Goal: Communication & Community: Answer question/provide support

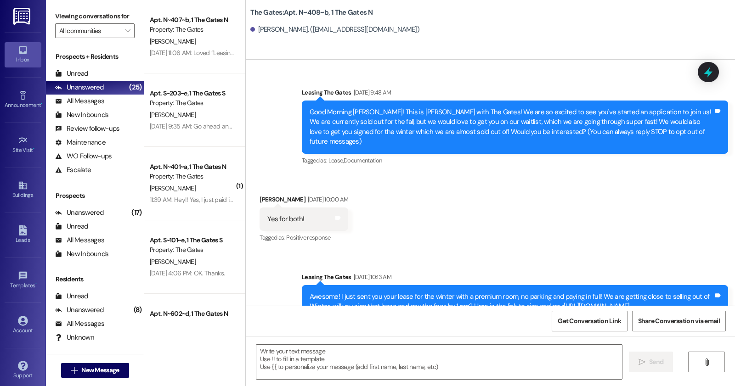
scroll to position [19870, 0]
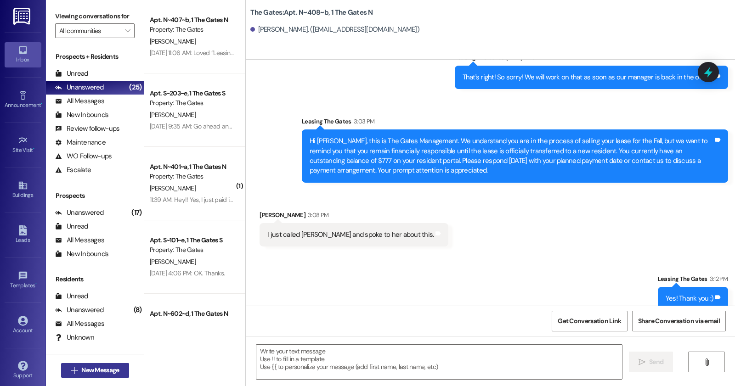
click at [113, 367] on span "New Message" at bounding box center [100, 371] width 38 height 10
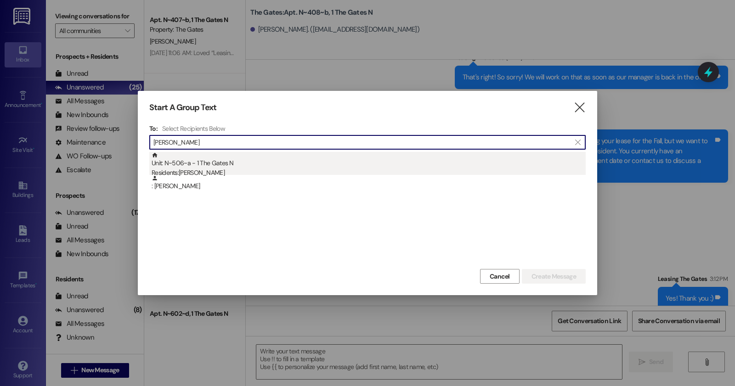
type input "sherman"
click at [242, 171] on div "Residents: Kamryn Sherman" at bounding box center [369, 173] width 434 height 10
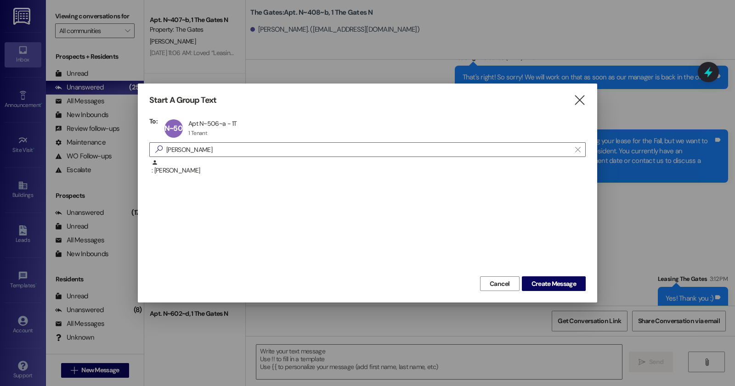
click at [550, 272] on div ": Kamryn Sherman" at bounding box center [367, 216] width 436 height 115
click at [549, 284] on span "Create Message" at bounding box center [553, 284] width 45 height 10
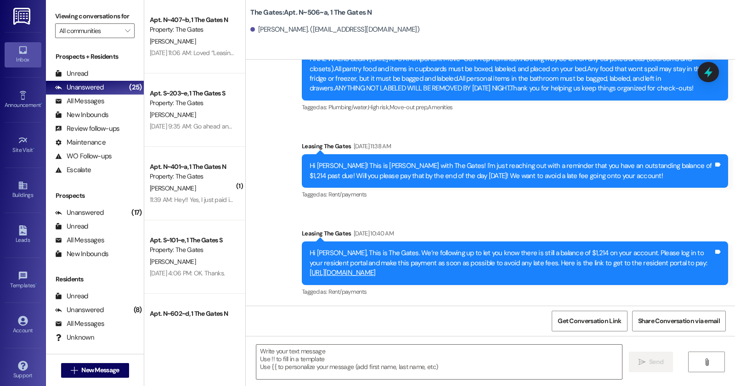
scroll to position [17724, 0]
click at [414, 368] on textarea at bounding box center [439, 362] width 366 height 34
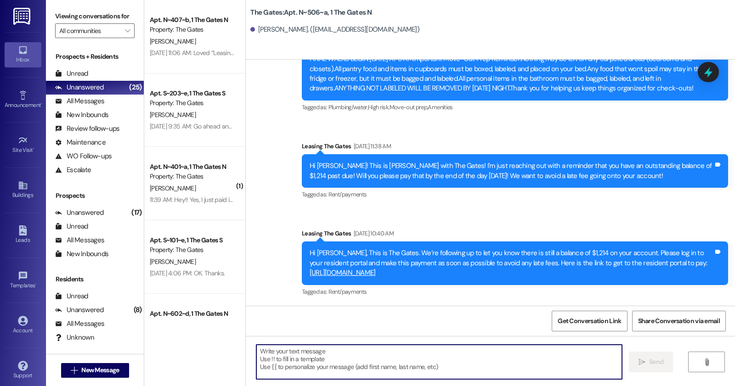
paste textarea "Hi [Resident’s Name], this is Anastasia, the Community Manager at The Gates. Yo…"
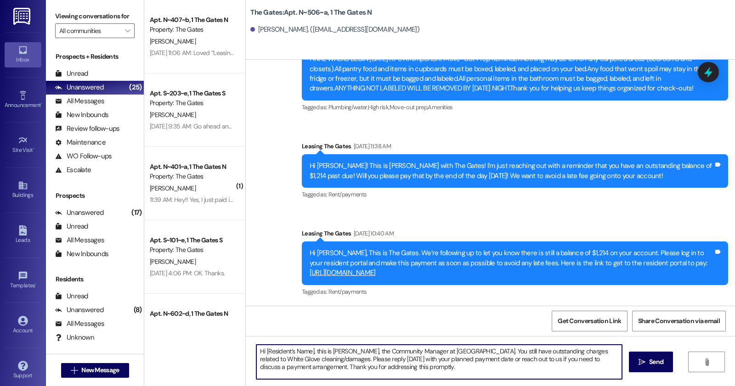
drag, startPoint x: 311, startPoint y: 351, endPoint x: 253, endPoint y: 344, distance: 59.3
click at [253, 344] on div "Hi [Resident’s Name], this is Anastasia, the Community Manager at The Gates. Yo…" at bounding box center [490, 370] width 489 height 69
drag, startPoint x: 306, startPoint y: 358, endPoint x: 443, endPoint y: 349, distance: 137.2
click at [443, 349] on textarea "Hello Kamryn, this is Anastasia, the Community Manager at The Gates. You still …" at bounding box center [439, 362] width 366 height 34
click at [433, 373] on textarea "Hello Kamryn, this is Anastasia, the Community Manager at The Gates. You curren…" at bounding box center [439, 362] width 366 height 34
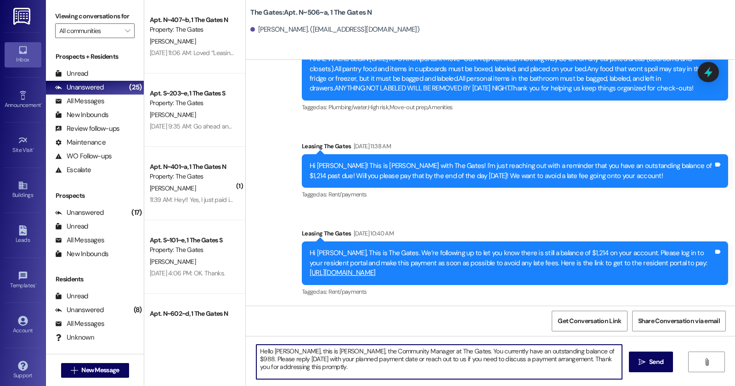
type textarea "Hello Kamryn, this is Anastasia, the Community Manager at The Gates. You curren…"
click at [334, 368] on textarea "Hello Kamryn, this is Anastasia, the Community Manager at The Gates. You curren…" at bounding box center [439, 362] width 366 height 34
click at [638, 359] on icon "" at bounding box center [641, 362] width 7 height 7
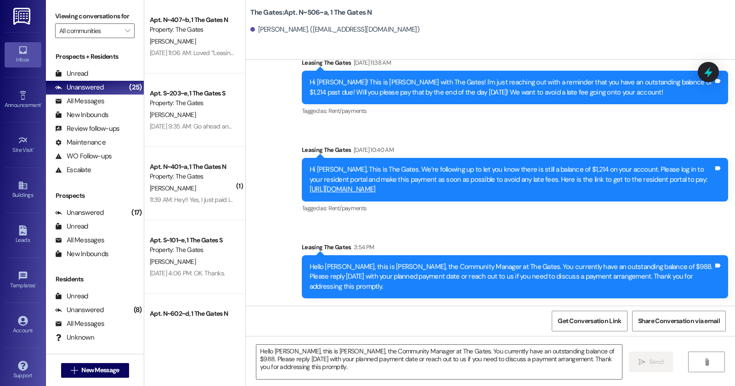
scroll to position [17798, 0]
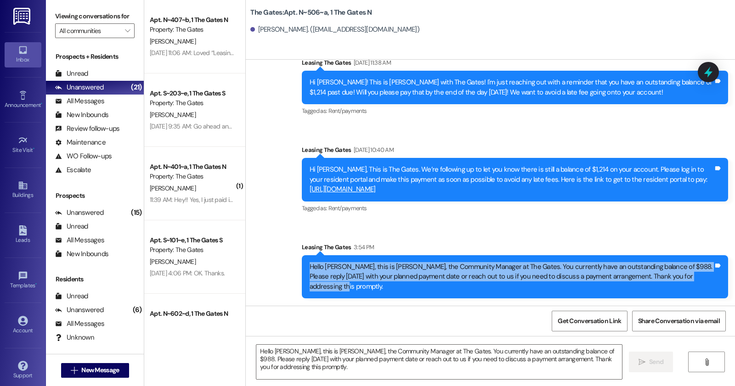
drag, startPoint x: 306, startPoint y: 270, endPoint x: 710, endPoint y: 292, distance: 404.3
click at [710, 292] on div "Hello Kamryn, this is Anastasia, the Community Manager at The Gates. You curren…" at bounding box center [515, 276] width 426 height 43
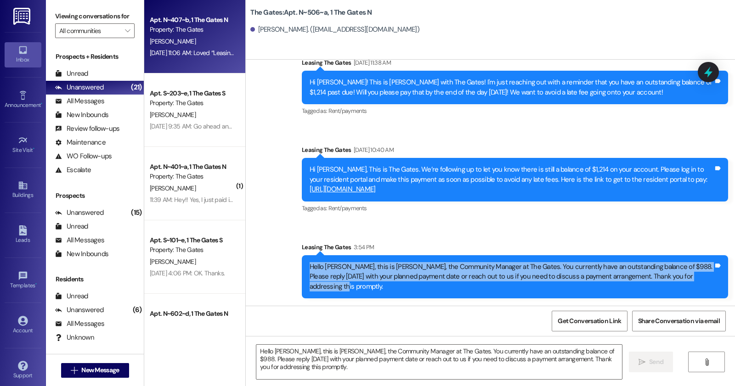
copy div "Hello Kamryn, this is Anastasia, the Community Manager at The Gates. You curren…"
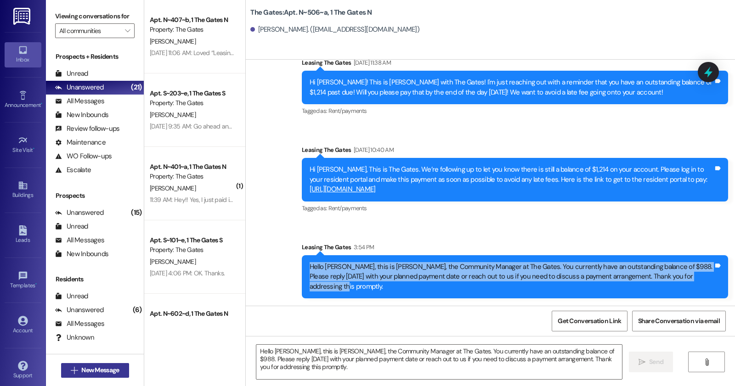
click at [125, 363] on button " New Message" at bounding box center [95, 370] width 68 height 15
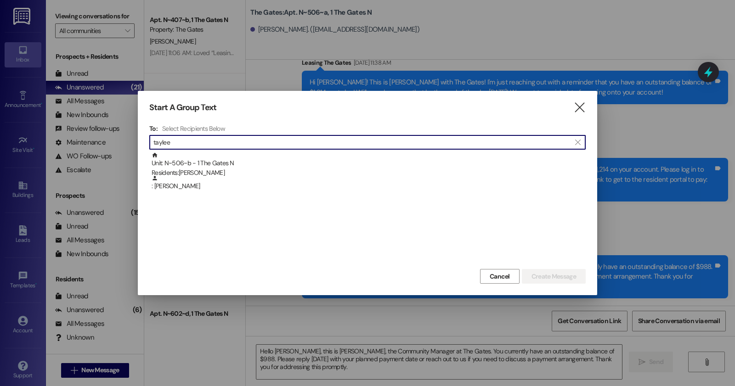
type input "taylee"
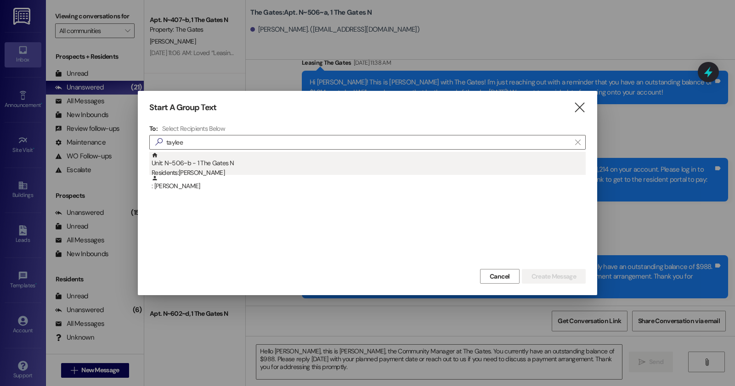
click at [229, 167] on div "Unit: N~506~b - 1 The Gates N Residents: Taylee Robertson" at bounding box center [369, 165] width 434 height 26
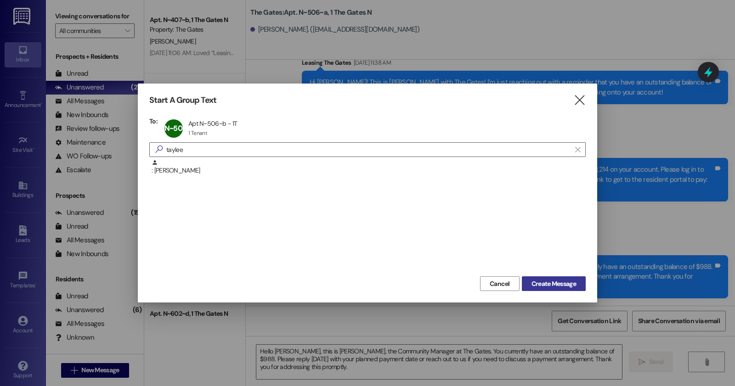
click at [537, 285] on span "Create Message" at bounding box center [553, 284] width 45 height 10
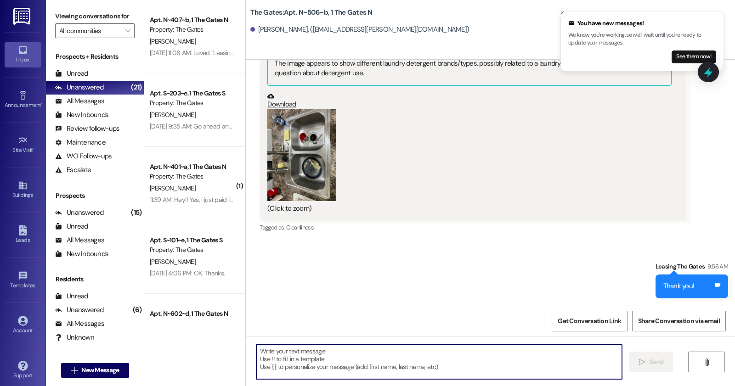
scroll to position [39189, 0]
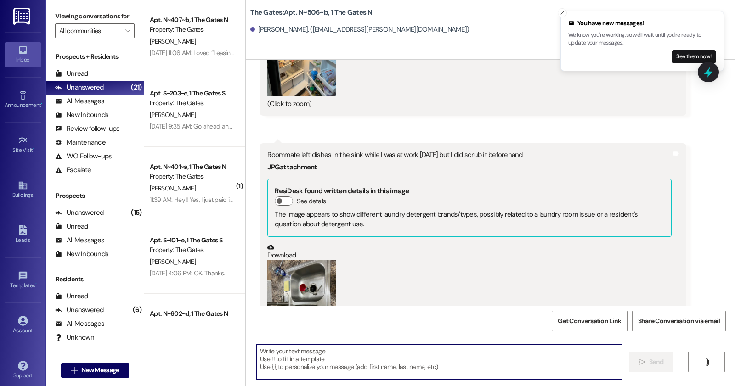
click at [385, 356] on textarea at bounding box center [439, 362] width 366 height 34
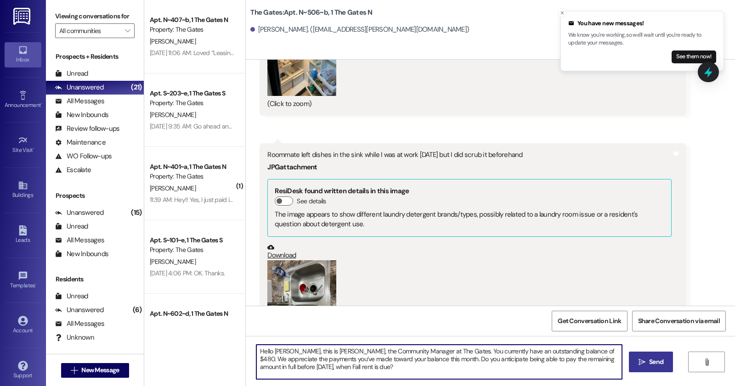
type textarea "Hello [PERSON_NAME], this is [PERSON_NAME], the Community Manager at The Gates.…"
click at [644, 363] on span " Send" at bounding box center [651, 362] width 29 height 10
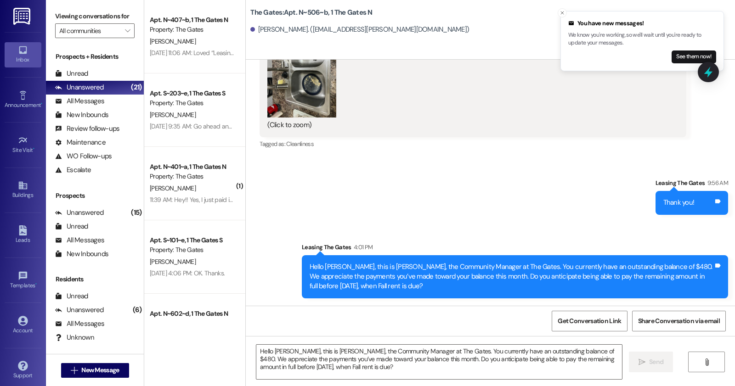
scroll to position [39502, 0]
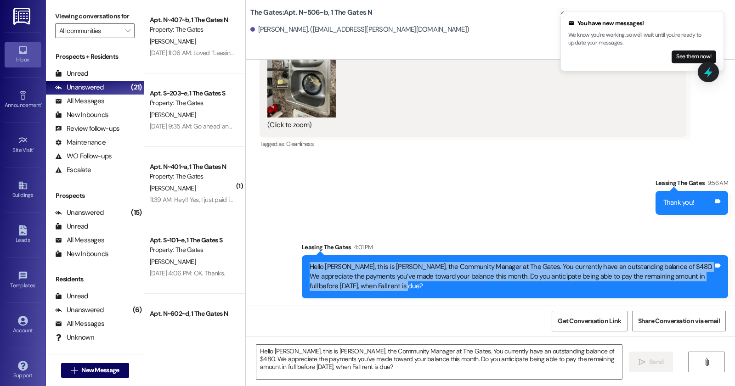
drag, startPoint x: 302, startPoint y: 267, endPoint x: 403, endPoint y: 289, distance: 103.5
click at [403, 289] on div "Hello Taylee, this is Anastasia, the Community Manager at The Gates. You curren…" at bounding box center [515, 276] width 426 height 43
copy div "Hello [PERSON_NAME], this is [PERSON_NAME], the Community Manager at The Gates.…"
click at [90, 368] on span "New Message" at bounding box center [100, 371] width 38 height 10
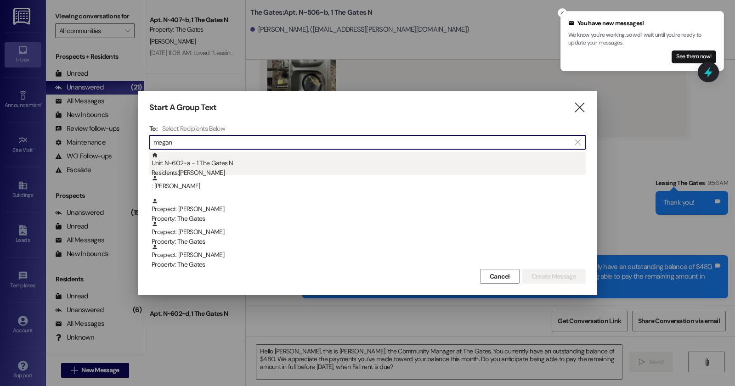
type input "megan"
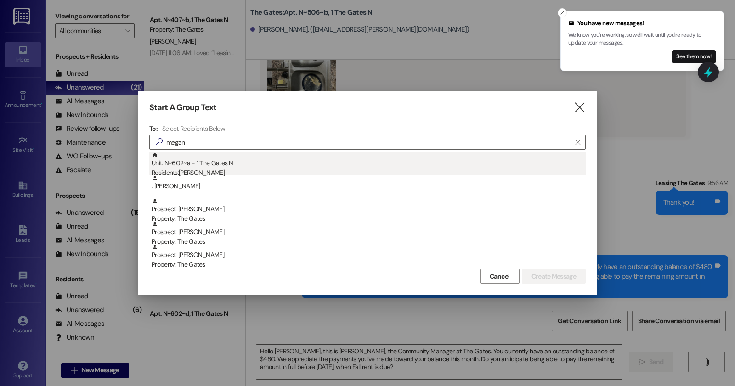
click at [170, 164] on div "Unit: N~602~a - 1 The Gates N Residents: Megan Wakefield" at bounding box center [369, 165] width 434 height 26
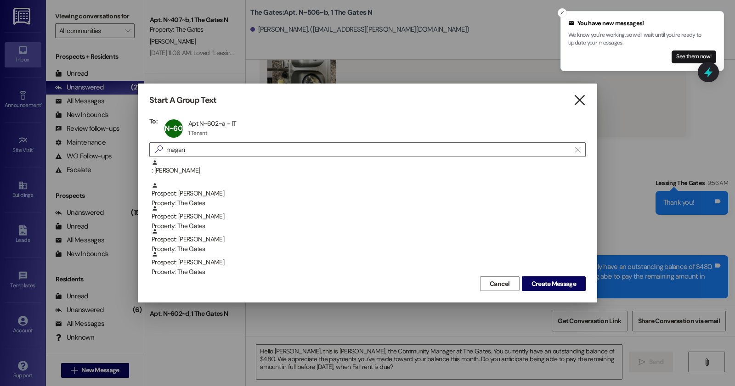
click at [581, 104] on icon "" at bounding box center [579, 101] width 12 height 10
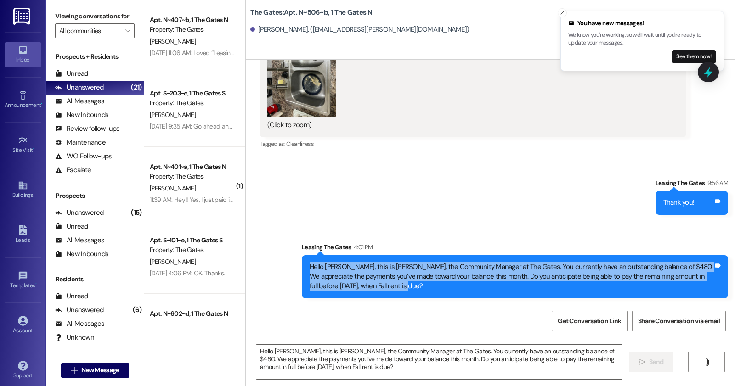
drag, startPoint x: 304, startPoint y: 265, endPoint x: 392, endPoint y: 293, distance: 92.1
click at [392, 293] on div "Hello Taylee, this is Anastasia, the Community Manager at The Gates. You curren…" at bounding box center [515, 276] width 426 height 43
copy div "Hello [PERSON_NAME], this is [PERSON_NAME], the Community Manager at The Gates.…"
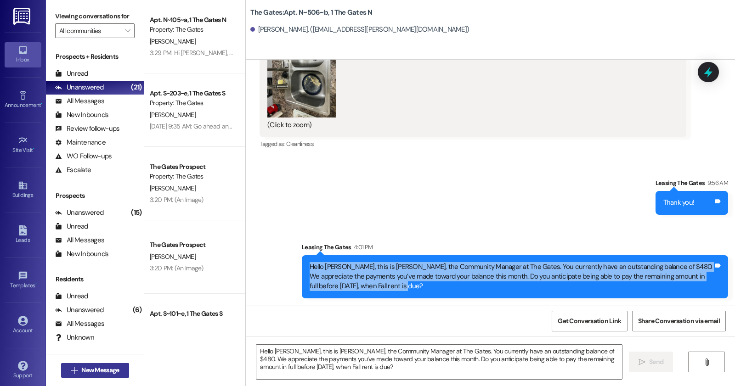
click at [73, 371] on icon "" at bounding box center [74, 370] width 7 height 7
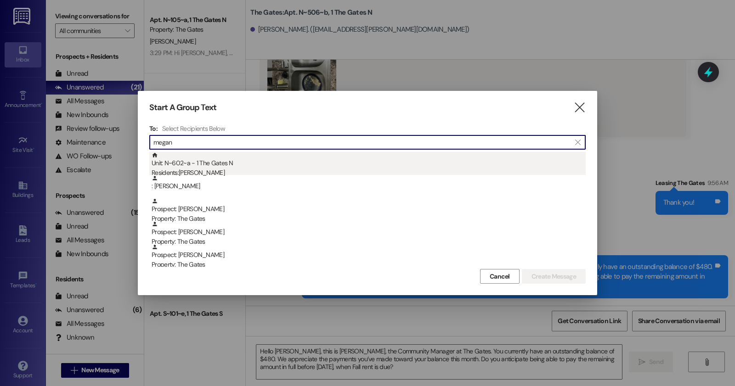
type input "megan"
click at [281, 175] on div "Residents: Megan Wakefield" at bounding box center [369, 173] width 434 height 10
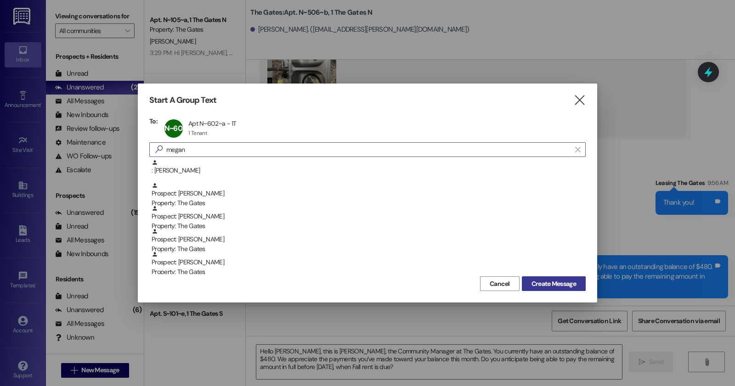
click at [534, 283] on span "Create Message" at bounding box center [553, 284] width 45 height 10
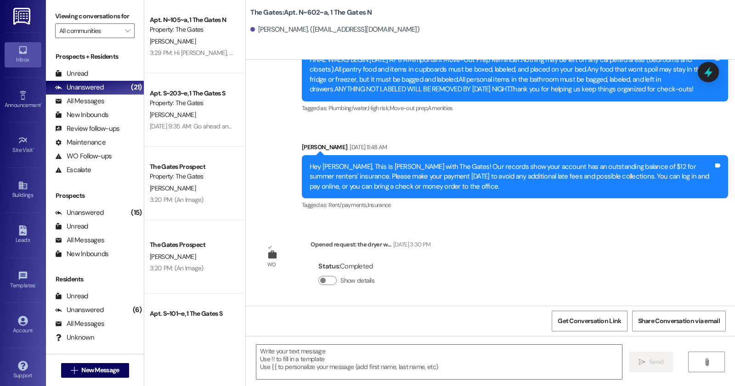
scroll to position [15809, 0]
click at [426, 359] on textarea at bounding box center [439, 362] width 366 height 34
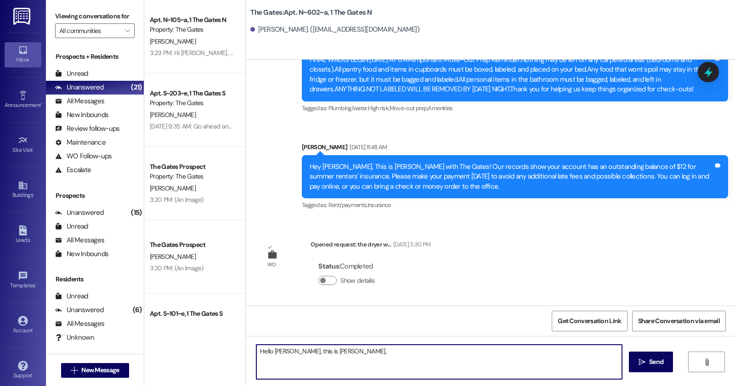
paste textarea "Hello [PERSON_NAME], this is [PERSON_NAME], the Community Manager at The Gates.…"
drag, startPoint x: 336, startPoint y: 350, endPoint x: 209, endPoint y: 350, distance: 126.8
click at [209, 350] on div "Apt. N~105~a, 1 The Gates N Property: The Gates N. Peltzer 3:29 PM: Hi Anastasi…" at bounding box center [439, 193] width 591 height 386
click at [287, 354] on textarea "Hello [PERSON_NAME], this is [PERSON_NAME], the Community Manager at The Gates.…" at bounding box center [439, 362] width 366 height 34
click at [575, 351] on textarea "Hello Megan, this is Anastasia, the Community Manager at The Gates. You current…" at bounding box center [439, 362] width 366 height 34
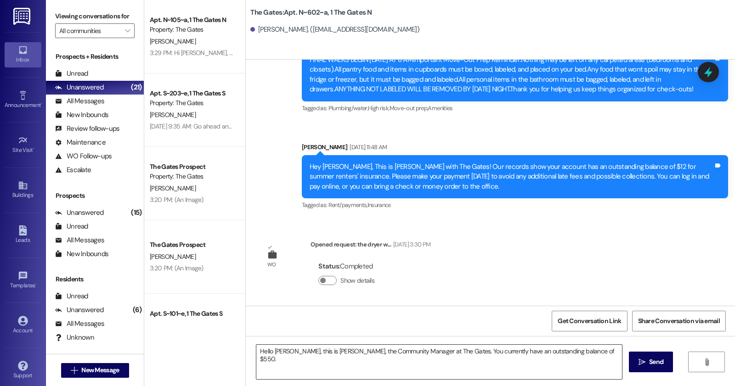
click at [583, 357] on textarea "Hello Megan, this is Anastasia, the Community Manager at The Gates. You current…" at bounding box center [439, 362] width 366 height 34
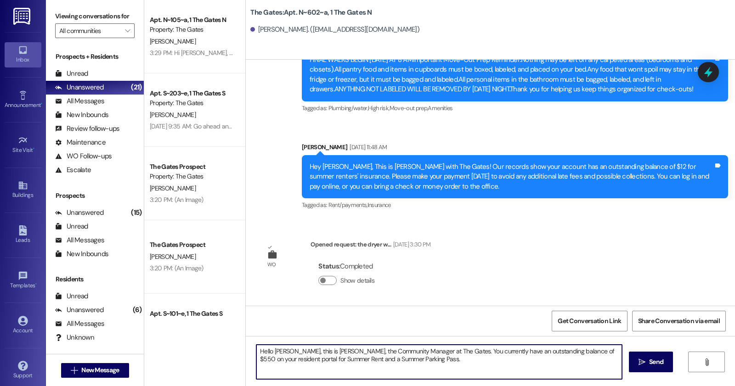
paste textarea "Do you anticipate being able to pay the remaining amount in full before Septemb…"
drag, startPoint x: 354, startPoint y: 366, endPoint x: 561, endPoint y: 370, distance: 206.7
click at [561, 370] on textarea "Hello Megan, this is Anastasia, the Community Manager at The Gates. You current…" at bounding box center [439, 362] width 366 height 34
click at [545, 370] on textarea "Hello Megan, this is Anastasia, the Community Manager at The Gates. You current…" at bounding box center [439, 362] width 366 height 34
drag, startPoint x: 545, startPoint y: 370, endPoint x: 362, endPoint y: 367, distance: 183.3
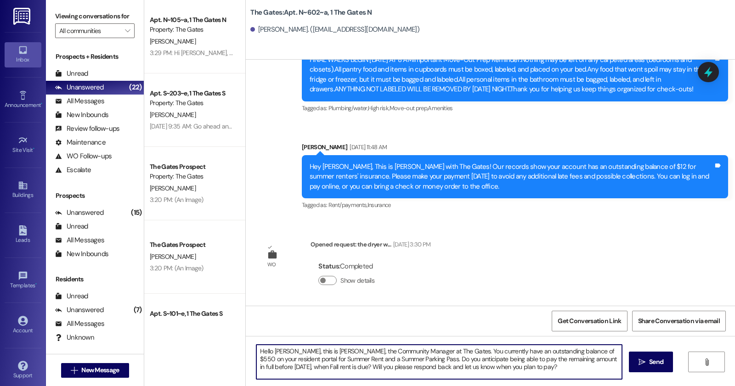
click at [362, 367] on textarea "Hello Megan, this is Anastasia, the Community Manager at The Gates. You current…" at bounding box center [439, 362] width 366 height 34
paste textarea "When do you anticipate being able to pay the balance?"
click at [426, 361] on textarea "Hello Megan, this is Anastasia, the Community Manager at The Gates. You current…" at bounding box center [439, 362] width 366 height 34
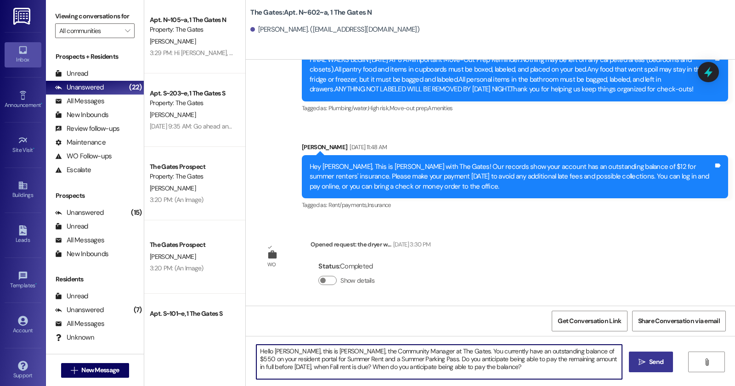
type textarea "Hello Megan, this is Anastasia, the Community Manager at The Gates. You current…"
click at [646, 366] on span " Send" at bounding box center [651, 362] width 29 height 10
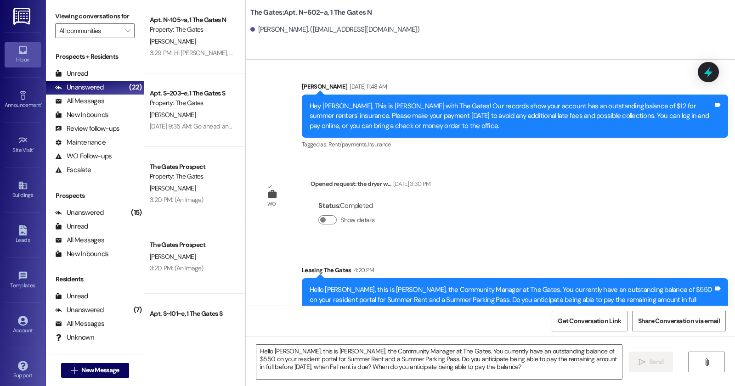
scroll to position [15893, 0]
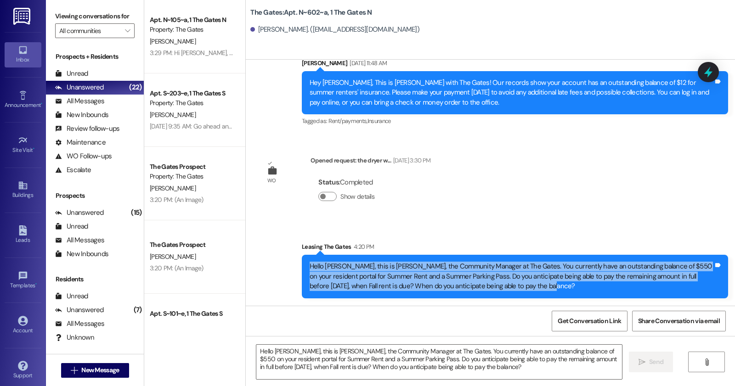
drag, startPoint x: 304, startPoint y: 265, endPoint x: 554, endPoint y: 286, distance: 250.8
click at [554, 286] on div "Hello Megan, this is Anastasia, the Community Manager at The Gates. You current…" at bounding box center [515, 276] width 426 height 43
copy div "Hello Megan, this is Anastasia, the Community Manager at The Gates. You current…"
click at [121, 368] on button " New Message" at bounding box center [95, 370] width 68 height 15
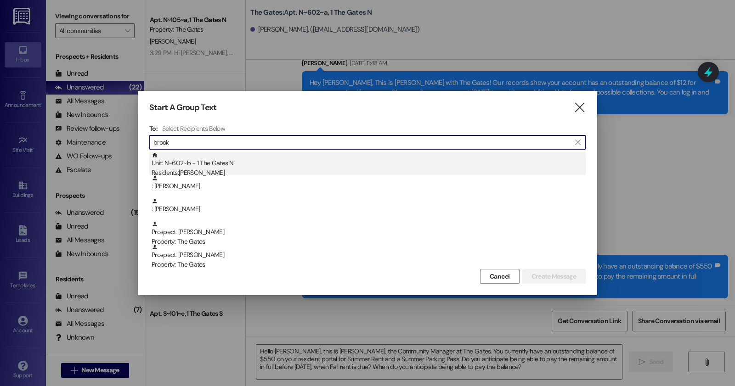
type input "brook"
click at [290, 165] on div "Unit: N~602~b - 1 The Gates N Residents: Brooklyn Mather" at bounding box center [369, 165] width 434 height 26
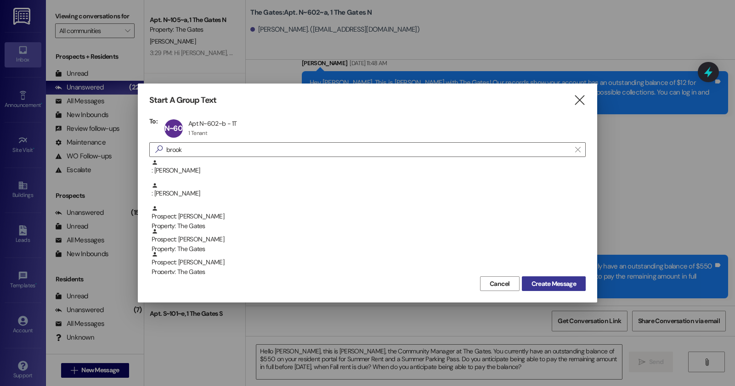
click at [536, 284] on span "Create Message" at bounding box center [553, 284] width 45 height 10
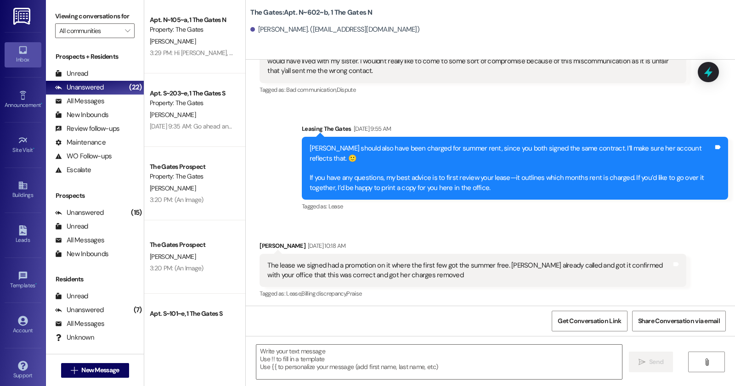
scroll to position [15375, 0]
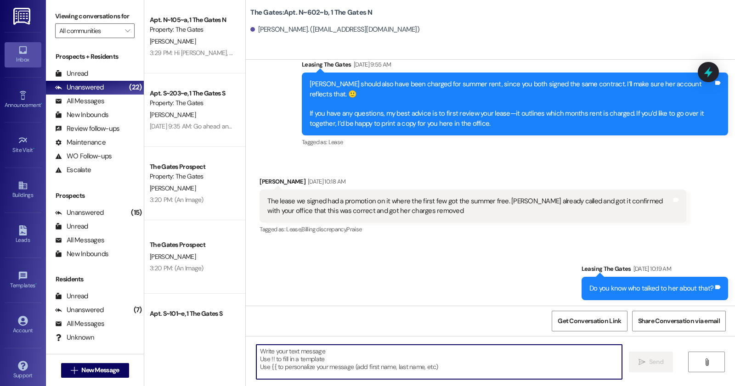
click at [329, 363] on textarea at bounding box center [439, 362] width 366 height 34
paste textarea "Hello Megan, this is Anastasia, the Community Manager at The Gates. You current…"
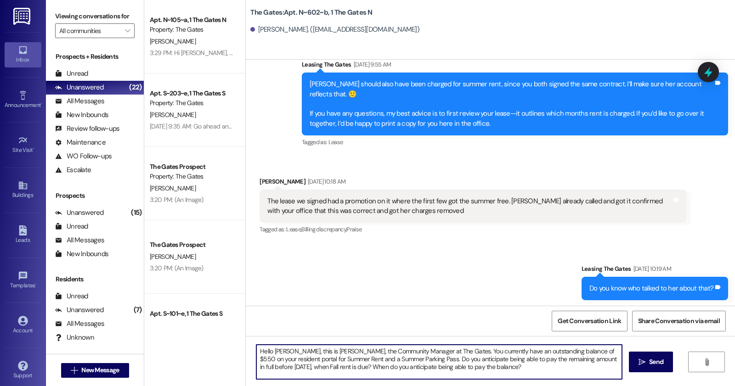
click at [578, 350] on textarea "Hello Megan, this is Anastasia, the Community Manager at The Gates. You current…" at bounding box center [439, 362] width 366 height 34
click at [506, 361] on textarea "Hello Megan, this is Anastasia, the Community Manager at The Gates. You current…" at bounding box center [439, 362] width 366 height 34
drag, startPoint x: 504, startPoint y: 366, endPoint x: 357, endPoint y: 366, distance: 146.5
click at [357, 366] on textarea "Hello Megan, this is Anastasia, the Community Manager at The Gates. You current…" at bounding box center [439, 362] width 366 height 34
click at [419, 359] on textarea "Hello Megan, this is Anastasia, the Community Manager at The Gates. You current…" at bounding box center [439, 362] width 366 height 34
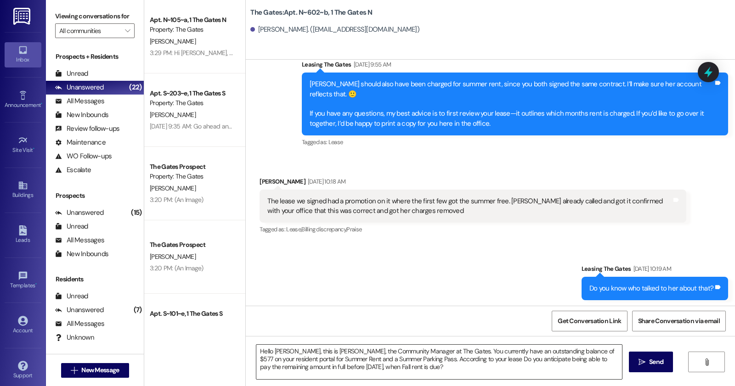
click at [484, 361] on textarea "Hello Megan, this is Anastasia, the Community Manager at The Gates. You current…" at bounding box center [439, 362] width 366 height 34
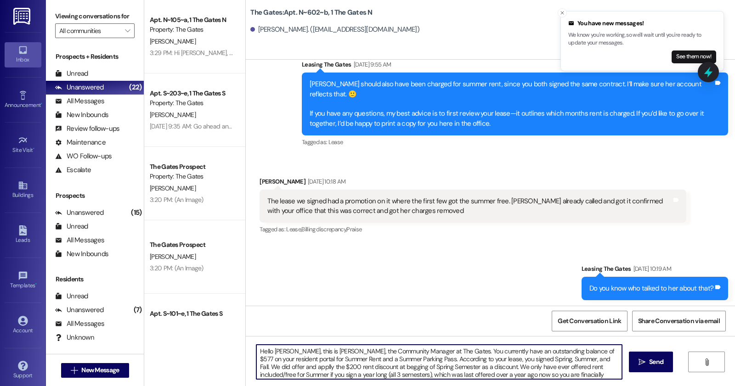
scroll to position [7, 0]
click at [496, 354] on textarea "Hello Megan, this is Anastasia, the Community Manager at The Gates. You current…" at bounding box center [439, 362] width 366 height 34
type textarea "Hello Megan, this is Anastasia, the Community Manager at The Gates. You current…"
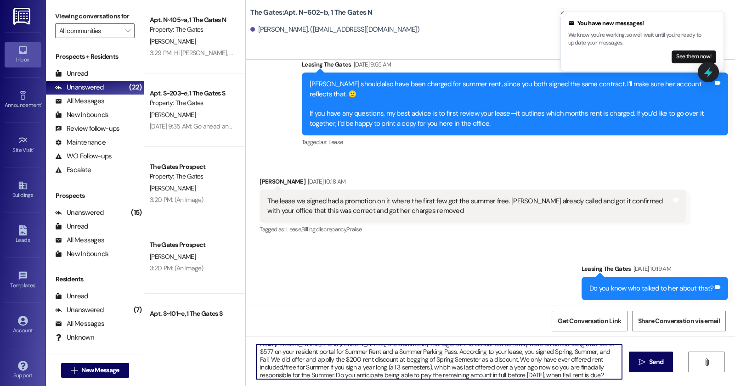
click at [391, 362] on textarea "Hello Megan, this is Anastasia, the Community Manager at The Gates. You current…" at bounding box center [439, 362] width 366 height 34
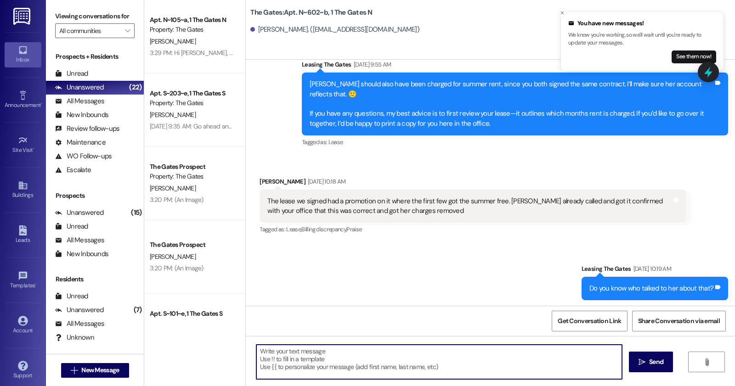
scroll to position [0, 0]
paste textarea "Hello Megan, this is Anastasia, the Community Manager at The Gates. You current…"
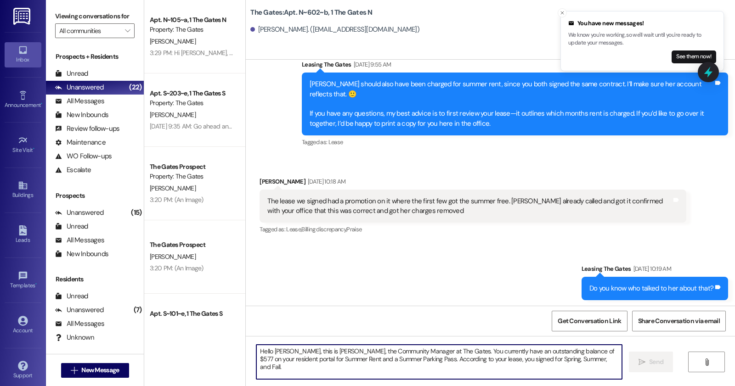
scroll to position [31, 0]
click at [391, 362] on textarea "Hello Megan, this is Anastasia, the Community Manager at The Gates. You current…" at bounding box center [439, 362] width 366 height 34
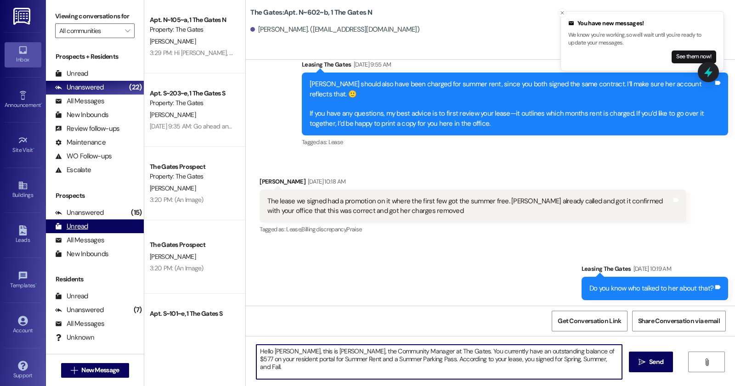
drag, startPoint x: 549, startPoint y: 372, endPoint x: 57, endPoint y: 231, distance: 511.3
click at [57, 231] on div "Viewing conversations for All communities  Prospects + Residents Unread (0) Un…" at bounding box center [390, 193] width 689 height 386
click at [464, 355] on textarea "Hello Megan, this is Anastasia, the Community Manager at The Gates. You current…" at bounding box center [439, 362] width 366 height 34
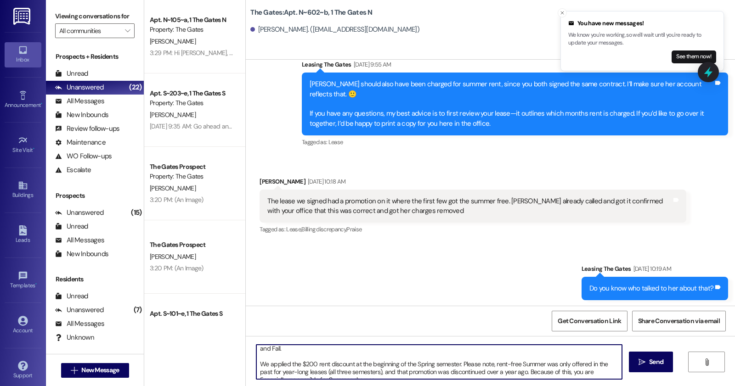
scroll to position [33, 0]
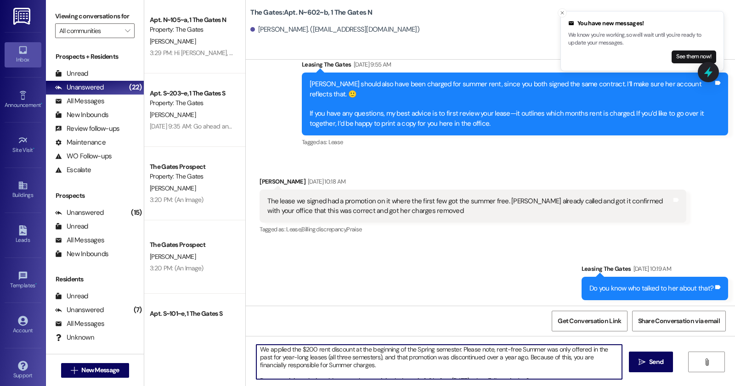
click at [511, 355] on textarea "Hello Megan, this is Anastasia, the Community Manager at The Gates. You current…" at bounding box center [439, 362] width 366 height 34
type textarea "Hello Megan, this is Anastasia, the Community Manager at The Gates. You current…"
click at [662, 355] on button " Send" at bounding box center [651, 362] width 45 height 21
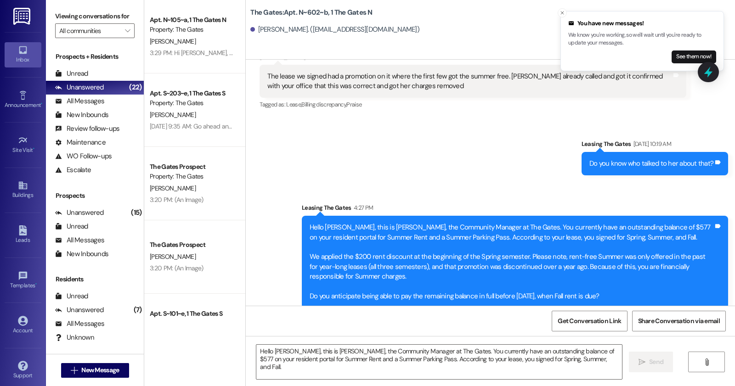
scroll to position [15508, 0]
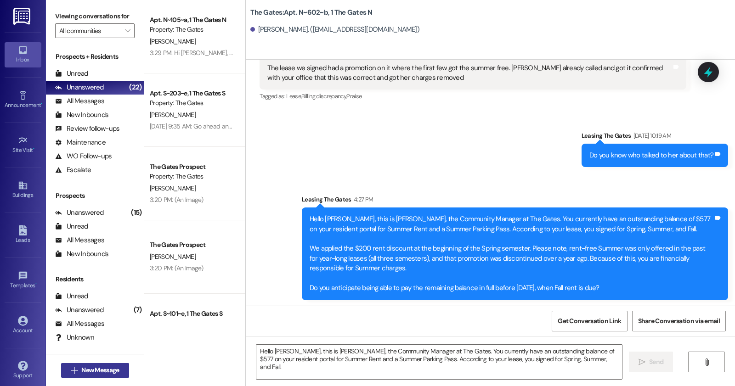
click at [87, 367] on span "New Message" at bounding box center [100, 371] width 38 height 10
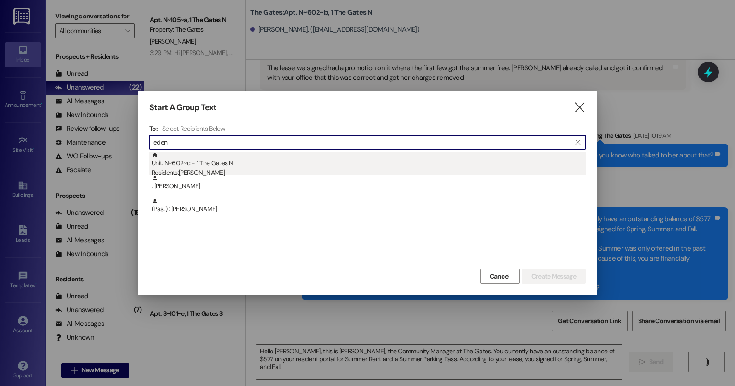
type input "eden"
click at [347, 174] on div "Residents: Eden Albrecht" at bounding box center [369, 173] width 434 height 10
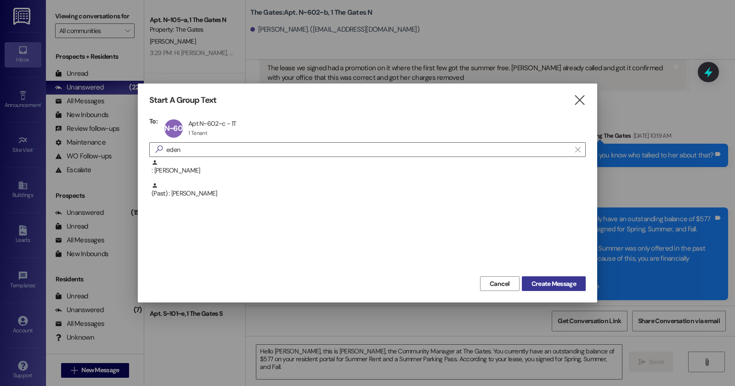
click at [553, 288] on span "Create Message" at bounding box center [553, 284] width 45 height 10
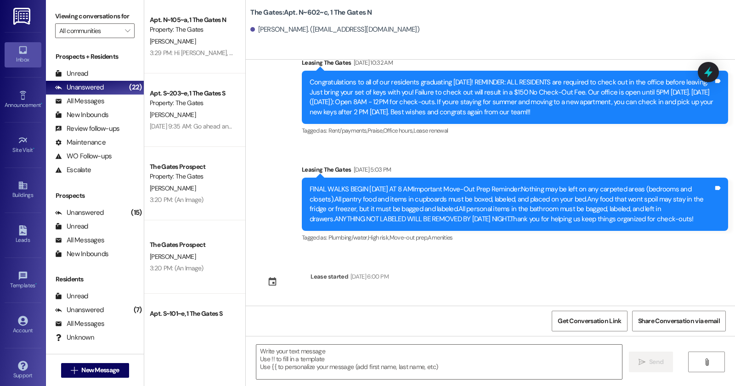
scroll to position [2181, 0]
click at [302, 356] on textarea at bounding box center [439, 362] width 366 height 34
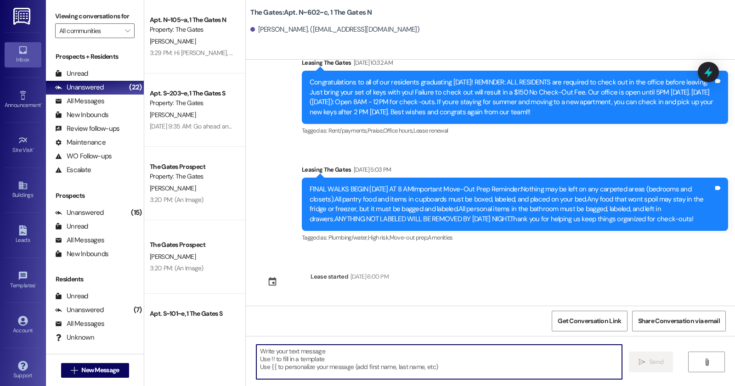
paste textarea "Hello Megan, this is Anastasia, the Community Manager at The Gates. You current…"
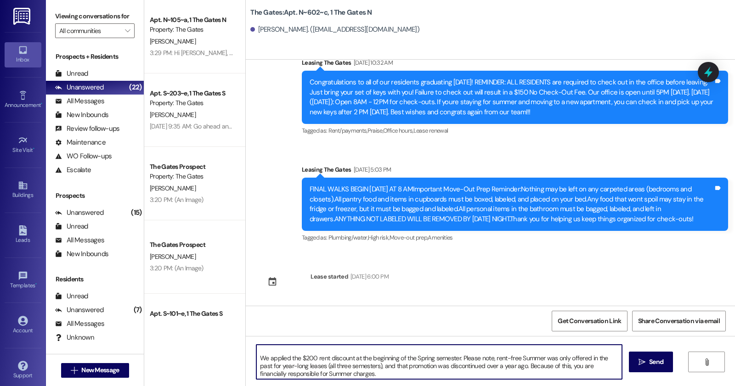
scroll to position [6, 0]
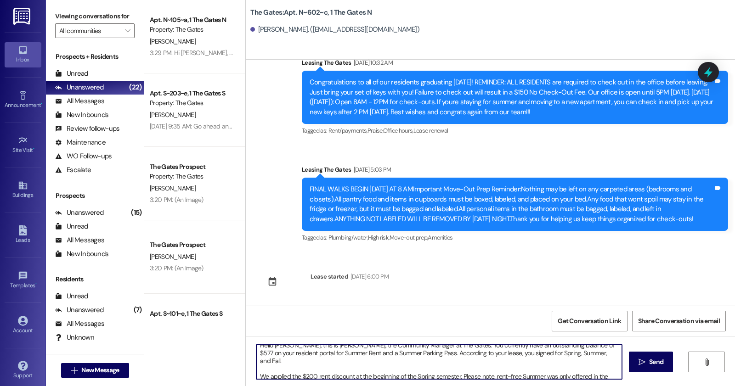
drag, startPoint x: 369, startPoint y: 368, endPoint x: 251, endPoint y: 364, distance: 118.1
click at [251, 364] on div "Hello Megan, this is Anastasia, the Community Manager at The Gates. You current…" at bounding box center [434, 362] width 367 height 35
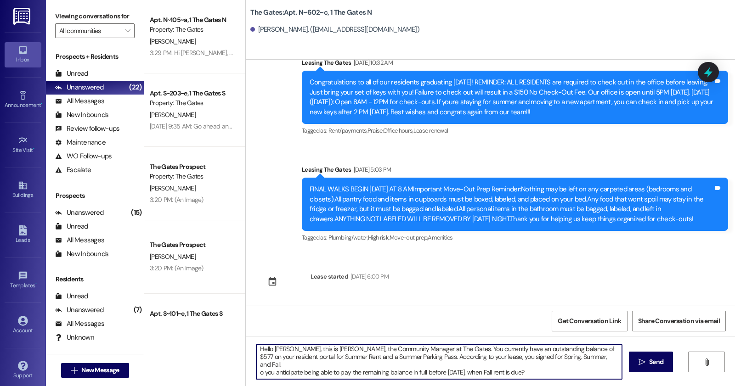
scroll to position [0, 0]
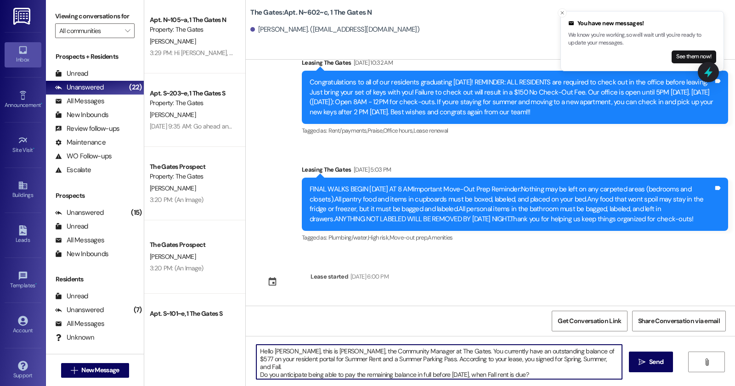
click at [550, 367] on textarea "Hello Megan, this is Anastasia, the Community Manager at The Gates. You current…" at bounding box center [439, 362] width 366 height 34
drag, startPoint x: 256, startPoint y: 366, endPoint x: 574, endPoint y: 370, distance: 318.4
click at [574, 370] on textarea "Hello Megan, this is Anastasia, the Community Manager at The Gates. You current…" at bounding box center [439, 362] width 366 height 34
drag, startPoint x: 590, startPoint y: 360, endPoint x: 417, endPoint y: 358, distance: 173.6
click at [417, 358] on textarea "Hello Megan, this is Anastasia, the Community Manager at The Gates. You current…" at bounding box center [439, 362] width 366 height 34
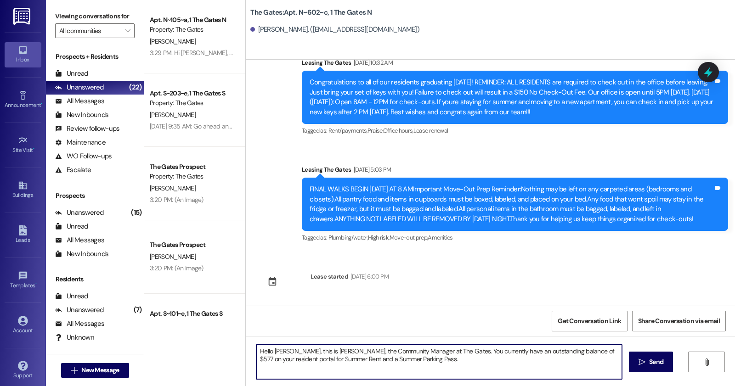
paste textarea "Please respond today with your payment plan or contact us to set up an arrangem…"
click at [444, 357] on textarea "Hello Megan, this is Anastasia, the Community Manager at The Gates. You current…" at bounding box center [439, 362] width 366 height 34
type textarea "Hello Megan, this is Anastasia, the Community Manager at The Gates. You current…"
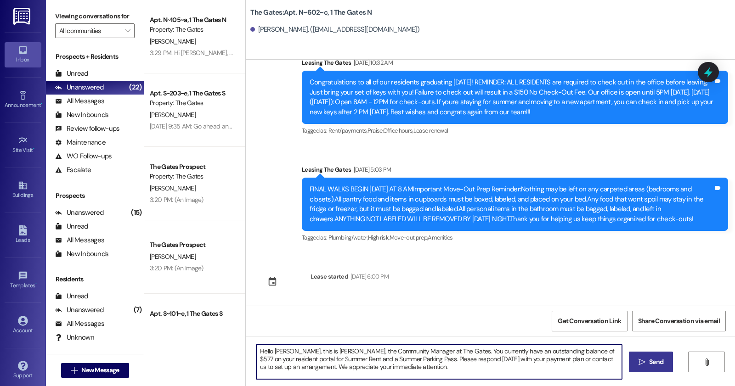
click at [653, 360] on span "Send" at bounding box center [656, 362] width 14 height 10
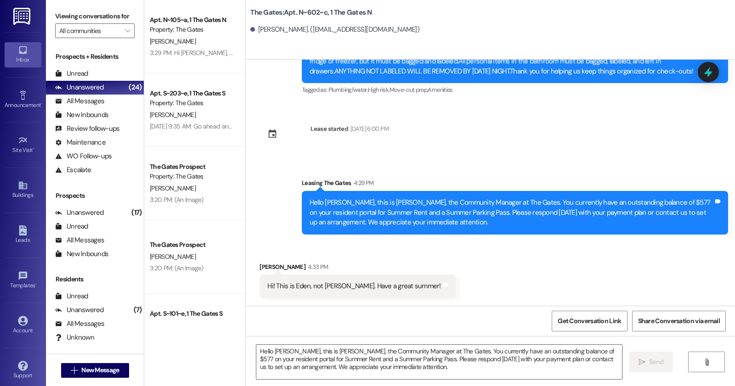
scroll to position [2329, 0]
click at [387, 352] on textarea "Hello Megan, this is Anastasia, the Community Manager at The Gates. You current…" at bounding box center [439, 362] width 366 height 34
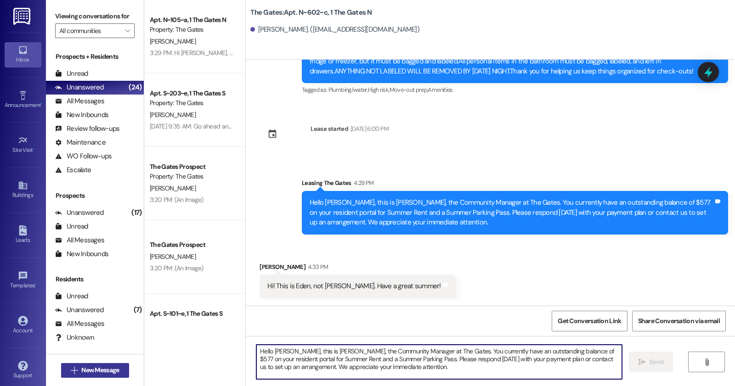
click at [81, 366] on span "New Message" at bounding box center [100, 371] width 38 height 10
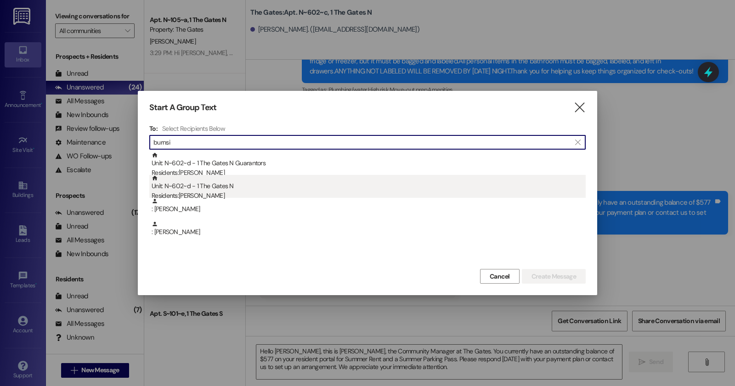
type input "burnsi"
click at [258, 184] on div "Unit: N~602~d - 1 The Gates N Residents: Jocelyn Burnside" at bounding box center [369, 188] width 434 height 26
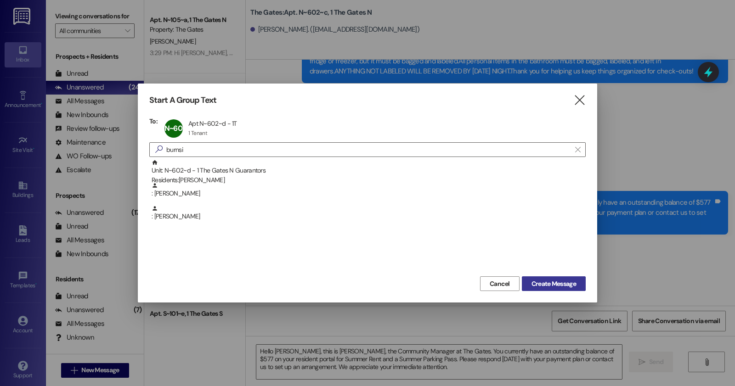
click at [564, 283] on span "Create Message" at bounding box center [553, 284] width 45 height 10
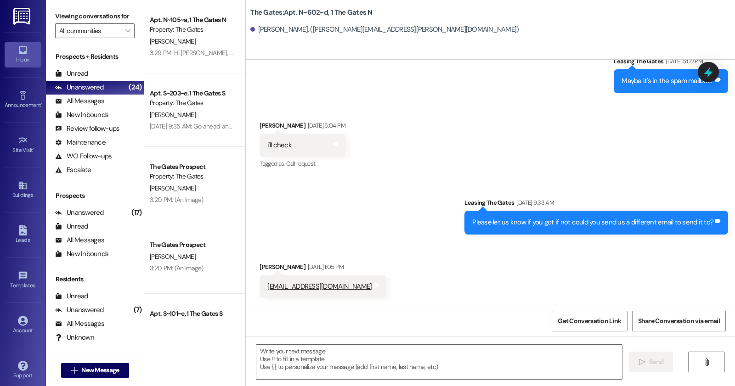
scroll to position [26213, 0]
click at [338, 359] on textarea at bounding box center [439, 362] width 366 height 34
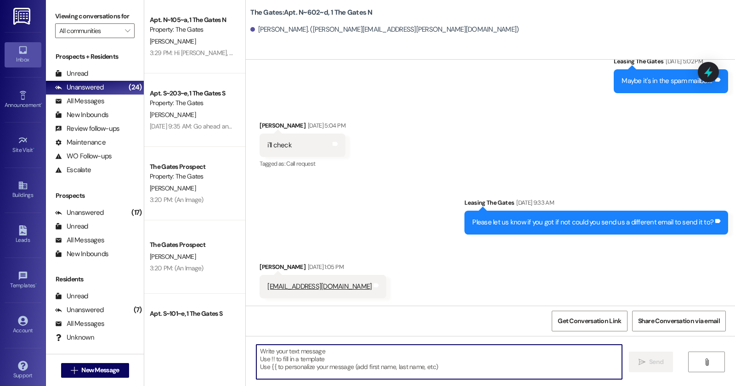
paste textarea "Hello Jocelyn, thank you for speaking with us briefly today at your apartment. …"
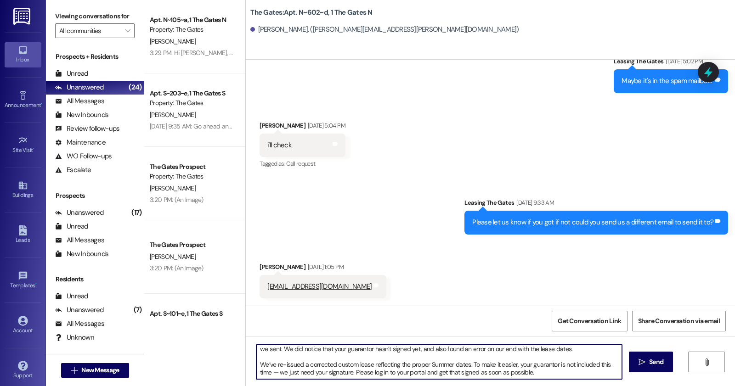
scroll to position [0, 0]
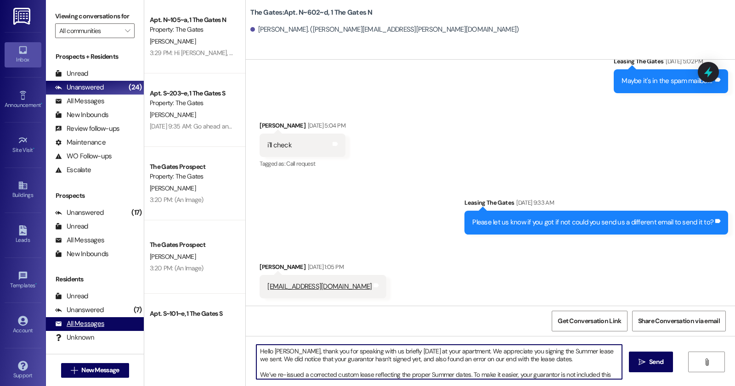
drag, startPoint x: 461, startPoint y: 349, endPoint x: 50, endPoint y: 324, distance: 411.9
click at [50, 324] on div "Viewing conversations for All communities  Prospects + Residents Unread (0) Un…" at bounding box center [390, 193] width 689 height 386
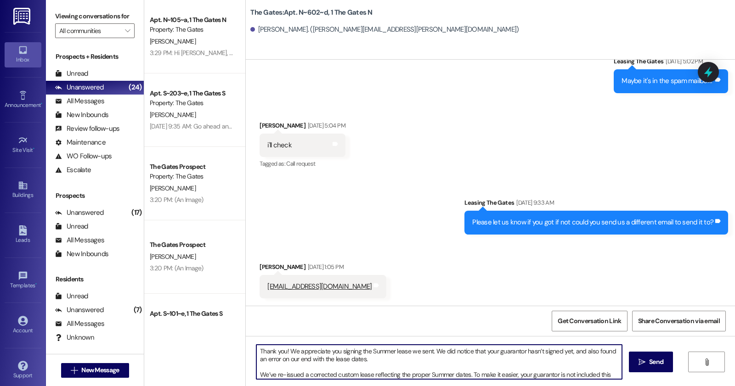
click at [257, 373] on textarea "Thank you! We appreciate you signing the Summer lease we sent. We did notice th…" at bounding box center [439, 362] width 366 height 34
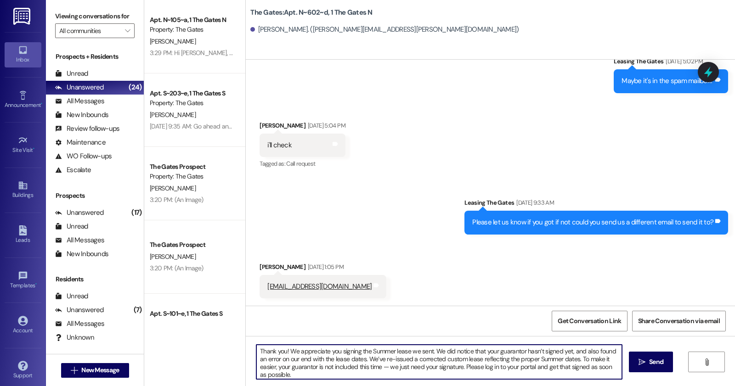
drag, startPoint x: 373, startPoint y: 361, endPoint x: 412, endPoint y: 363, distance: 39.6
click at [412, 363] on textarea "Thank you! We appreciate you signing the Summer lease we sent. We did notice th…" at bounding box center [439, 362] width 366 height 34
click at [456, 368] on textarea "Thank you! We appreciate you signing the Summer lease we sent. We did notice th…" at bounding box center [439, 362] width 366 height 34
drag, startPoint x: 513, startPoint y: 359, endPoint x: 533, endPoint y: 359, distance: 19.8
click at [533, 359] on textarea "Thank you! We appreciate you signing the Summer lease we sent. We did notice th…" at bounding box center [439, 362] width 366 height 34
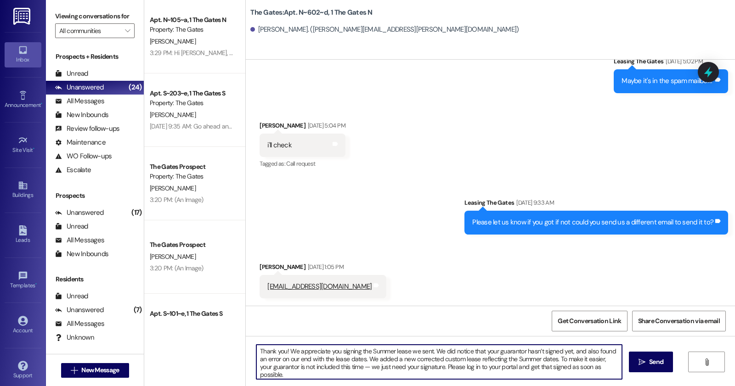
click at [537, 361] on textarea "Thank you! We appreciate you signing the Summer lease we sent. We did notice th…" at bounding box center [439, 362] width 366 height 34
click at [293, 371] on textarea "Thank you! We appreciate you signing the Summer lease we sent. We did notice th…" at bounding box center [439, 362] width 366 height 34
click at [290, 378] on textarea "Thank you! We appreciate you signing the Summer lease we sent. We did notice th…" at bounding box center [439, 362] width 366 height 34
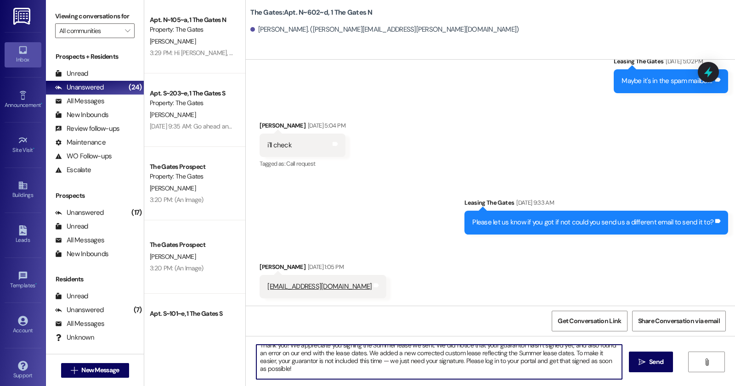
scroll to position [25, 0]
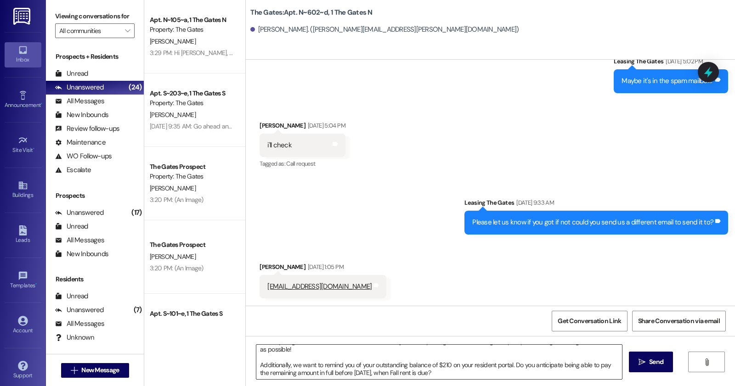
click at [449, 364] on textarea "Thank you! We appreciate you signing the Summer lease we sent. We did notice th…" at bounding box center [439, 362] width 366 height 34
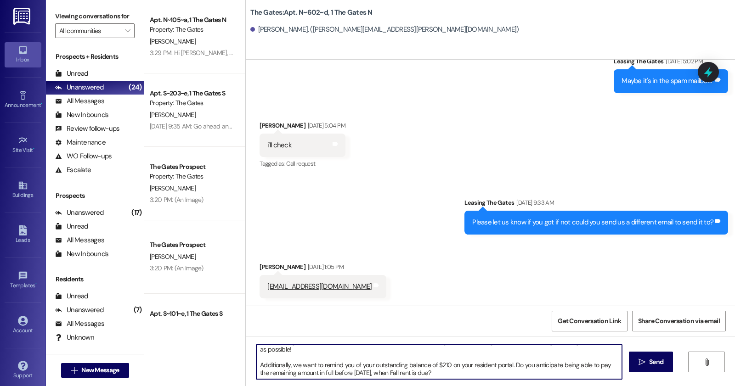
click at [511, 366] on textarea "Thank you! We appreciate you signing the Summer lease we sent. We did notice th…" at bounding box center [439, 362] width 366 height 34
type textarea "Thank you! We appreciate you signing the Summer lease we sent. We did notice th…"
click at [665, 363] on span "Send" at bounding box center [656, 362] width 18 height 10
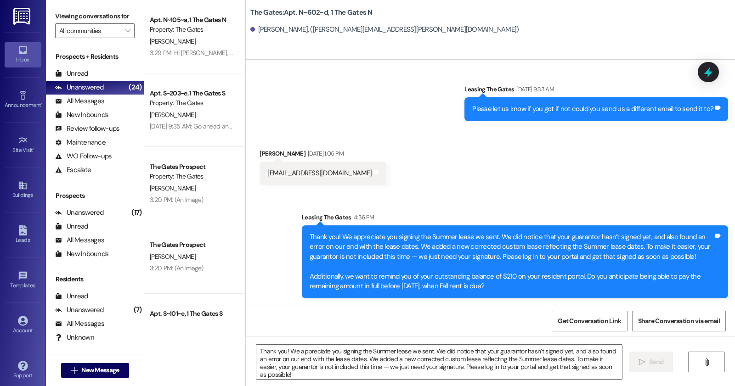
scroll to position [26326, 0]
drag, startPoint x: 304, startPoint y: 236, endPoint x: 515, endPoint y: 291, distance: 218.4
click at [515, 291] on div "Thank you! We appreciate you signing the Summer lease we sent. We did notice th…" at bounding box center [515, 262] width 426 height 73
copy div "Thank you! We appreciate you signing the Summer lease we sent. We did notice th…"
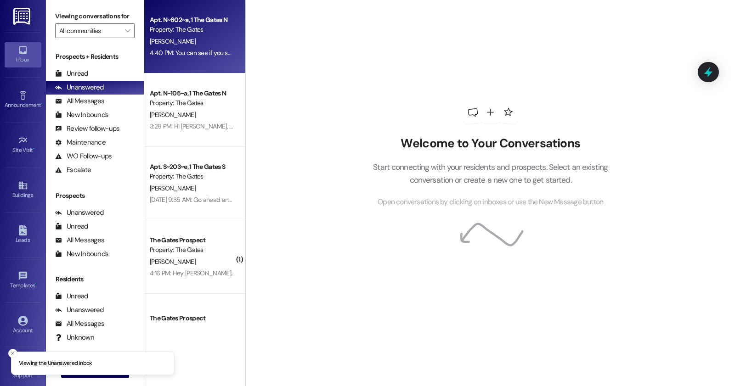
click at [202, 29] on div "Property: The Gates" at bounding box center [192, 30] width 85 height 10
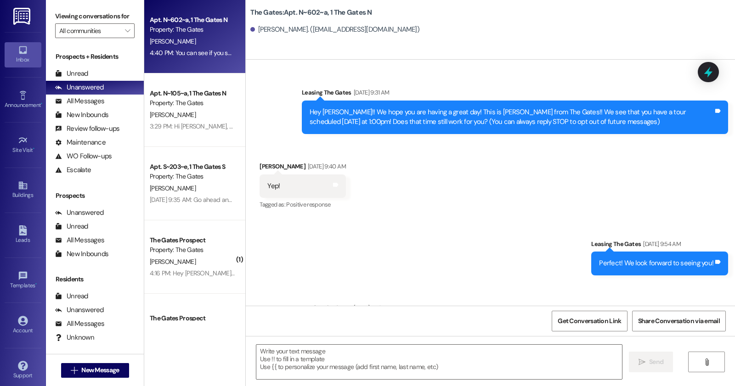
scroll to position [16101, 0]
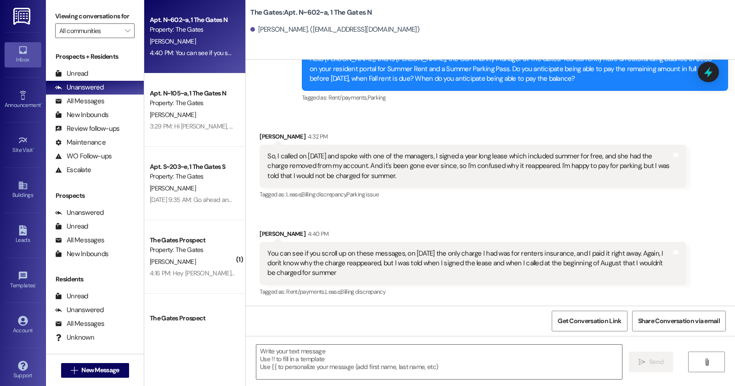
drag, startPoint x: 265, startPoint y: 156, endPoint x: 334, endPoint y: 270, distance: 133.6
click at [334, 270] on div "Received via SMS [PERSON_NAME] 4:32 PM So, I called on [DATE] and spoke with on…" at bounding box center [490, 208] width 489 height 194
click at [274, 176] on div "So, I called on [DATE] and spoke with one of the managers, I signed a year long…" at bounding box center [469, 166] width 404 height 29
drag, startPoint x: 263, startPoint y: 155, endPoint x: 402, endPoint y: 179, distance: 140.8
click at [402, 179] on div "So, I called on august 1st and spoke with one of the managers, I signed a year …" at bounding box center [469, 166] width 406 height 29
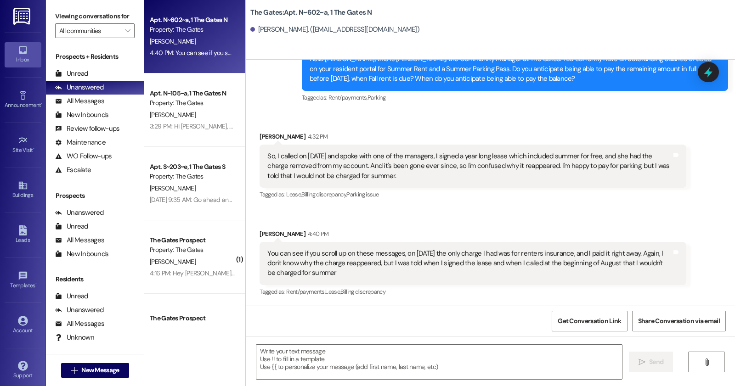
copy div "So, I called on august 1st and spoke with one of the managers, I signed a year …"
drag, startPoint x: 266, startPoint y: 254, endPoint x: 342, endPoint y: 272, distance: 77.9
click at [342, 272] on div "You can see if you scroll up on these messages, on August 13th the only charge …" at bounding box center [469, 263] width 404 height 29
copy div "ou can see if you scroll up on these messages, on August 13th the only charge I…"
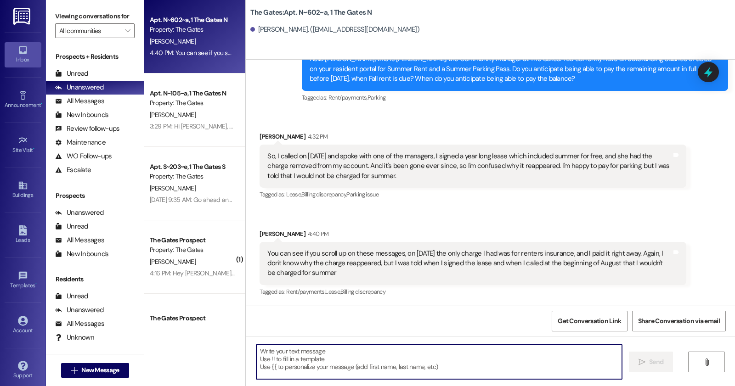
click at [305, 349] on textarea at bounding box center [439, 362] width 366 height 34
paste textarea "You are correct that the Summer rent charge was previously removed in error; ho…"
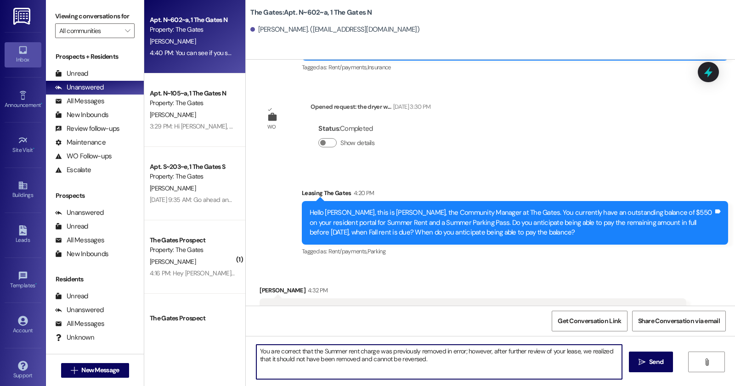
scroll to position [16043, 0]
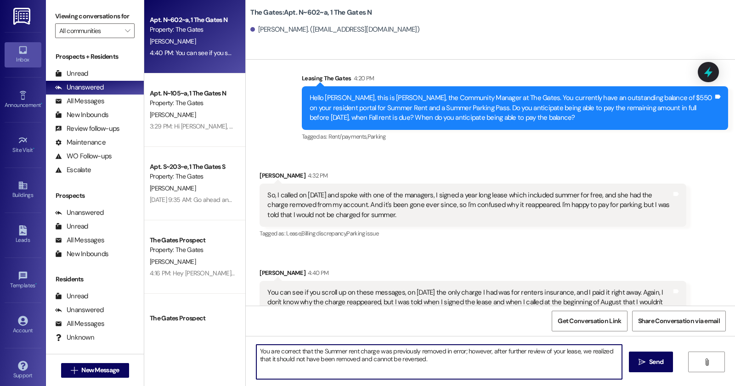
paste textarea "According to your lease, you signed for Spring, Summer, and Fall. We applied th…"
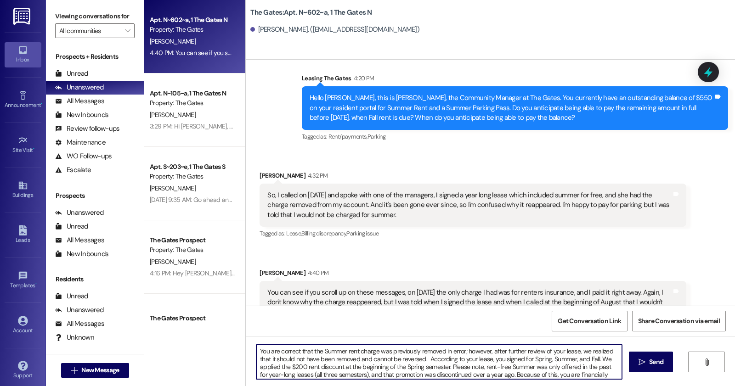
scroll to position [7, 0]
click at [425, 351] on textarea "You are correct that the Summer rent charge was previously removed in error; ho…" at bounding box center [439, 362] width 366 height 34
click at [348, 363] on textarea "You are correct that the Summer rent charge was previously removed in error; ho…" at bounding box center [439, 362] width 366 height 34
click at [497, 355] on textarea "You are correct that the Summer rent charge was previously removed in error; ho…" at bounding box center [439, 362] width 366 height 34
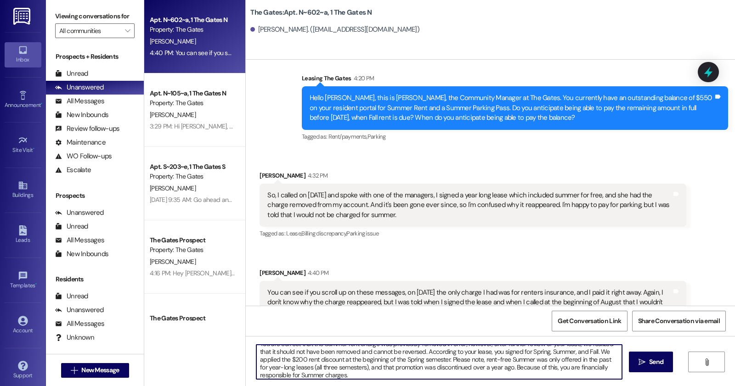
scroll to position [10, 0]
click at [409, 373] on textarea "You are correct that the Summer rent charge was previously removed in error; ho…" at bounding box center [439, 362] width 366 height 34
type textarea "You are correct that the Summer rent charge was previously removed in error; ho…"
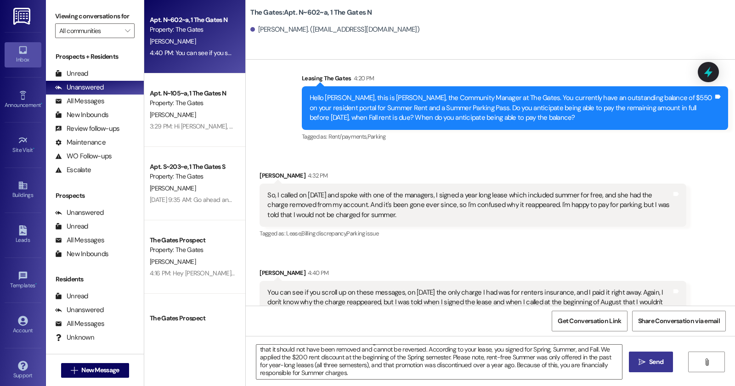
click at [642, 364] on icon "" at bounding box center [641, 362] width 7 height 7
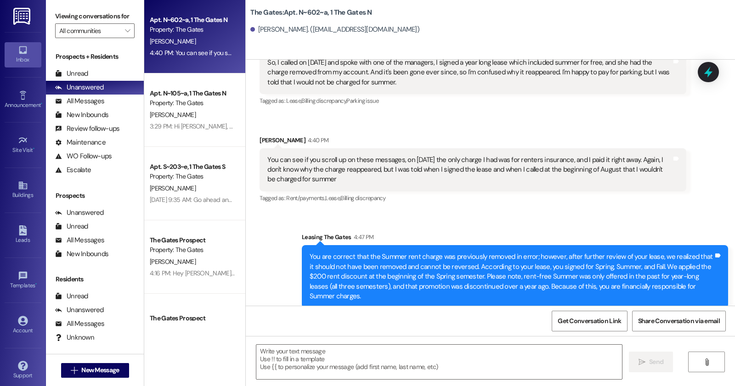
scroll to position [16204, 0]
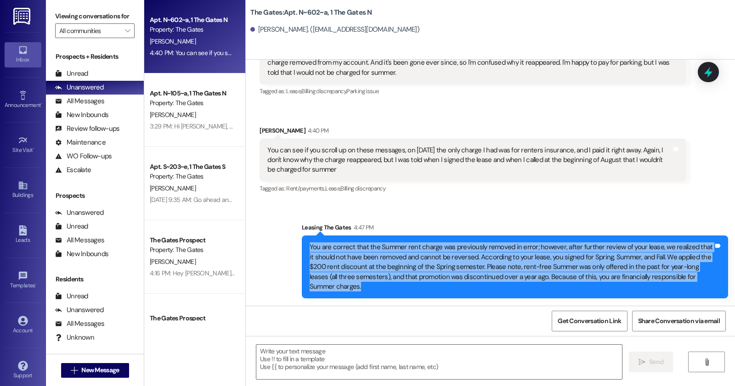
drag, startPoint x: 306, startPoint y: 246, endPoint x: 334, endPoint y: 288, distance: 51.0
click at [334, 288] on div "You are correct that the Summer rent charge was previously removed in error; ho…" at bounding box center [512, 267] width 404 height 49
copy div "You are correct that the Summer rent charge was previously removed in error; ho…"
click at [93, 374] on span "New Message" at bounding box center [100, 371] width 38 height 10
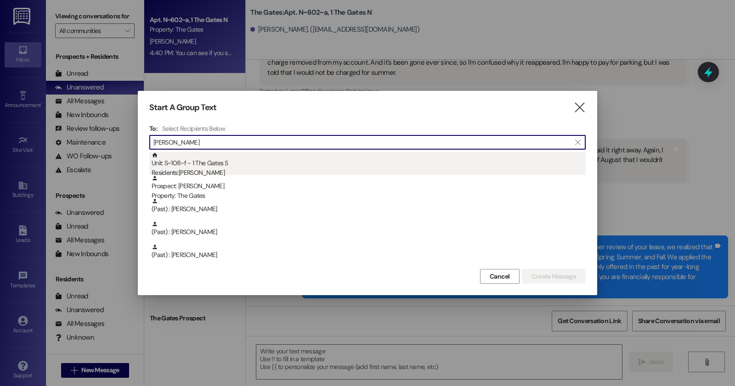
type input "[PERSON_NAME]"
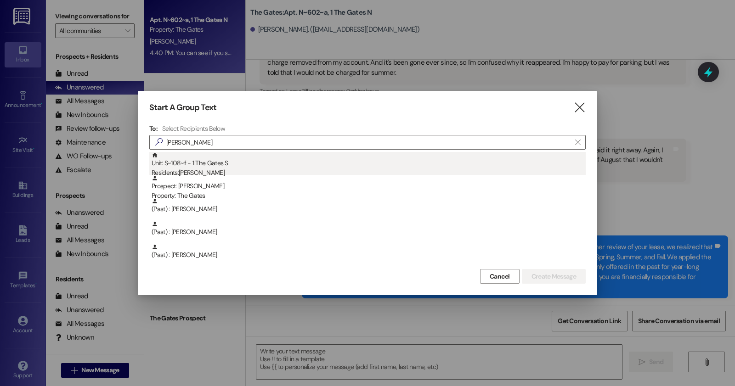
click at [177, 166] on div "Unit: S~108~f - 1 The Gates S Residents: [PERSON_NAME]" at bounding box center [369, 165] width 434 height 26
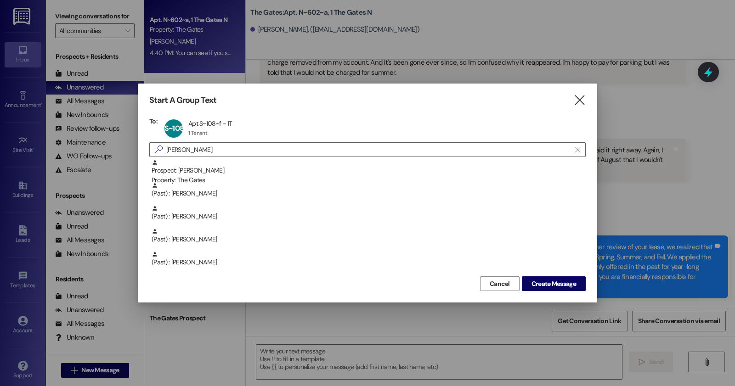
drag, startPoint x: 580, startPoint y: 286, endPoint x: 669, endPoint y: 229, distance: 105.4
click at [580, 286] on button "Create Message" at bounding box center [554, 284] width 64 height 15
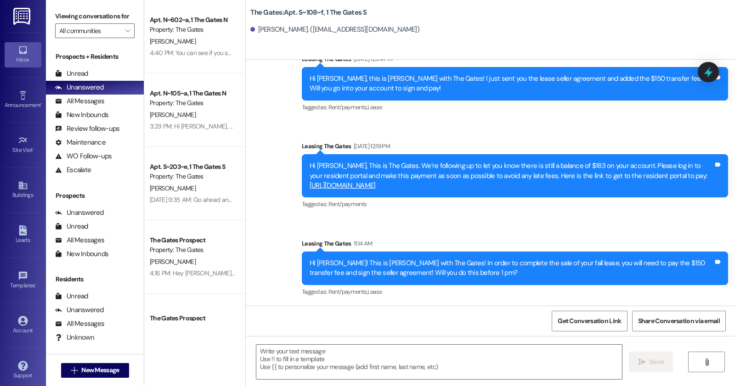
scroll to position [2982, 0]
click at [298, 360] on textarea at bounding box center [439, 362] width 366 height 34
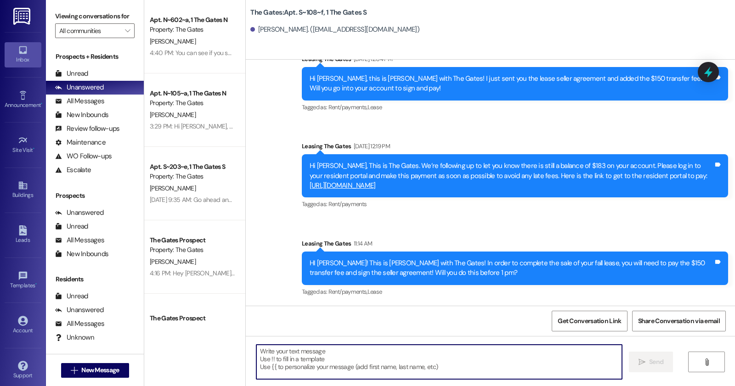
click at [300, 358] on textarea at bounding box center [439, 362] width 366 height 34
paste textarea "Hi [PERSON_NAME], this is The Gates Management. A $26 balance remains on your r…"
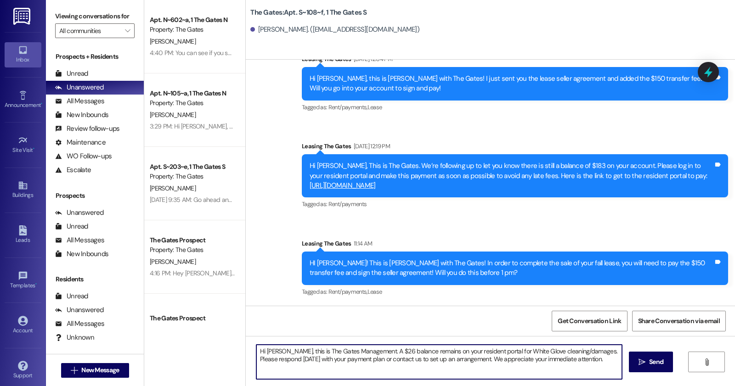
drag, startPoint x: 281, startPoint y: 351, endPoint x: 231, endPoint y: 352, distance: 50.1
click at [231, 352] on div "Apt. N~602~a, 1 The Gates N Property: The Gates M. Wakefield 4:40 PM: You can s…" at bounding box center [439, 193] width 591 height 386
type textarea "Hell, this is The Gates Management. A $26 balance remains on your resident port…"
click at [279, 356] on textarea "Hell, this is The Gates Management. A $26 balance remains on your resident port…" at bounding box center [439, 362] width 366 height 34
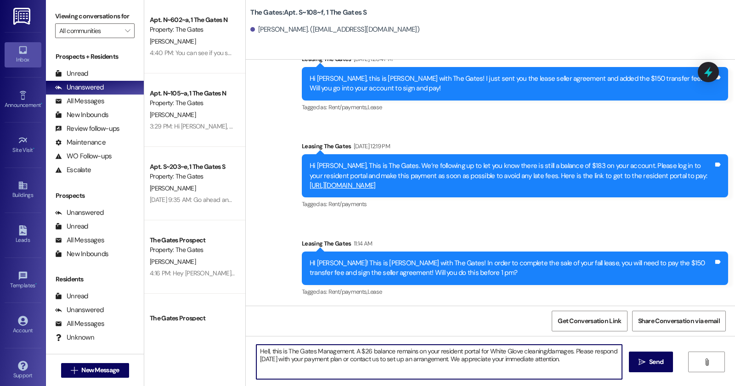
click at [279, 356] on textarea "Hell, this is The Gates Management. A $26 balance remains on your resident port…" at bounding box center [439, 362] width 366 height 34
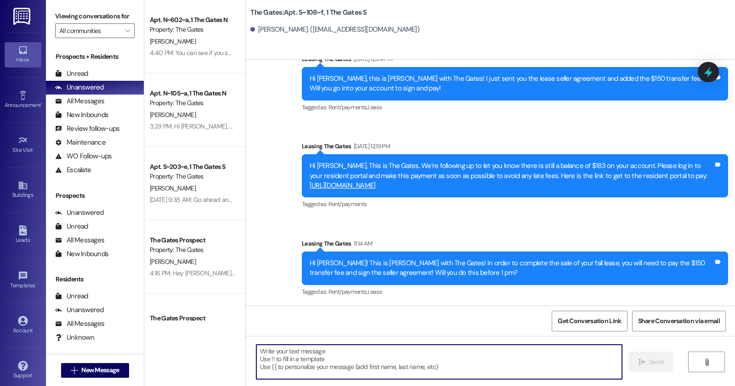
click at [388, 359] on textarea at bounding box center [439, 362] width 366 height 34
paste textarea "Hello [PERSON_NAME], this is [PERSON_NAME], the Community Manager at The Gates.…"
type textarea "Hello [PERSON_NAME], this is [PERSON_NAME], the Community Manager at The Gates.…"
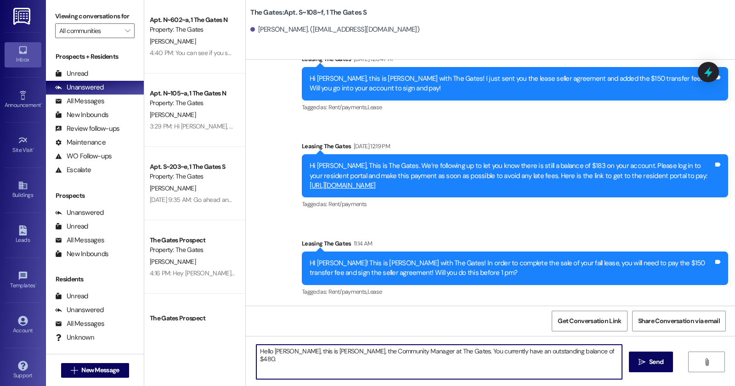
click at [278, 351] on textarea "Hello [PERSON_NAME], this is [PERSON_NAME], the Community Manager at The Gates.…" at bounding box center [439, 362] width 366 height 34
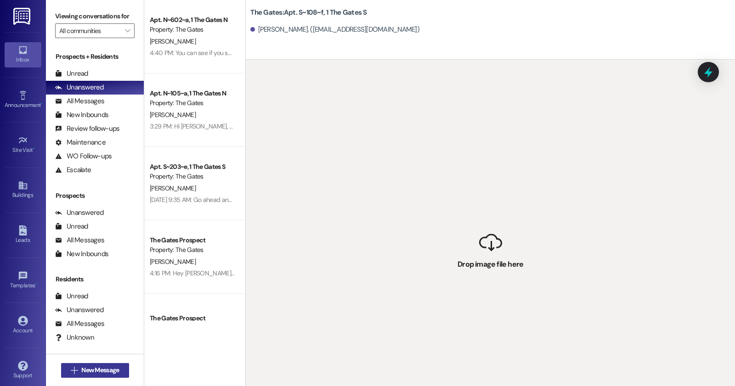
click at [73, 366] on span " New Message" at bounding box center [95, 371] width 52 height 10
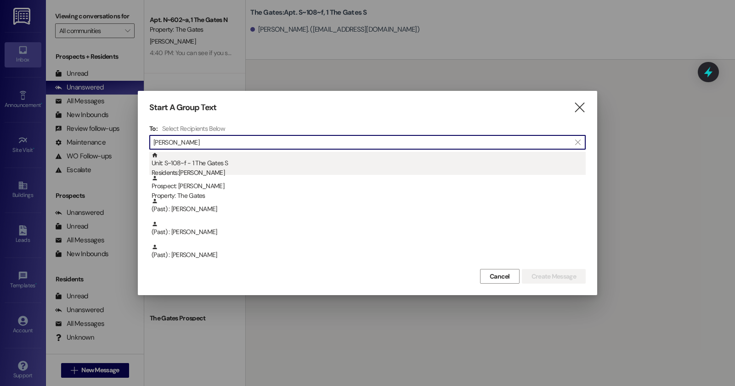
type input "[PERSON_NAME]"
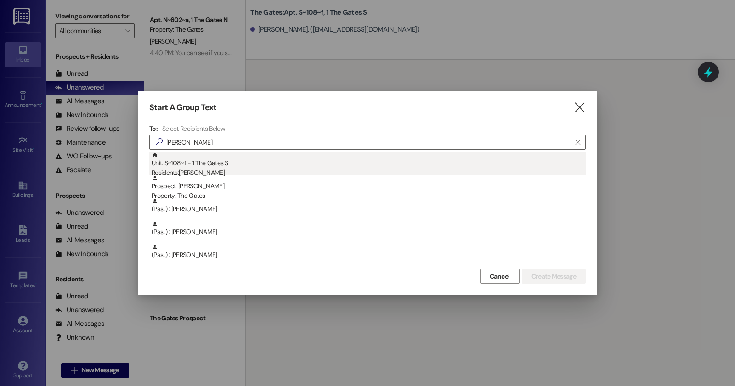
click at [367, 165] on div "Unit: S~108~f - 1 The Gates S Residents: [PERSON_NAME]" at bounding box center [369, 165] width 434 height 26
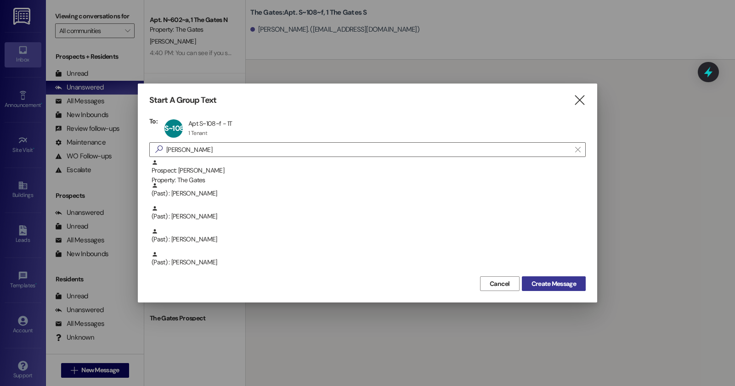
click at [538, 288] on span "Create Message" at bounding box center [553, 284] width 45 height 10
click at [530, 284] on div " Drop image file here" at bounding box center [490, 253] width 489 height 386
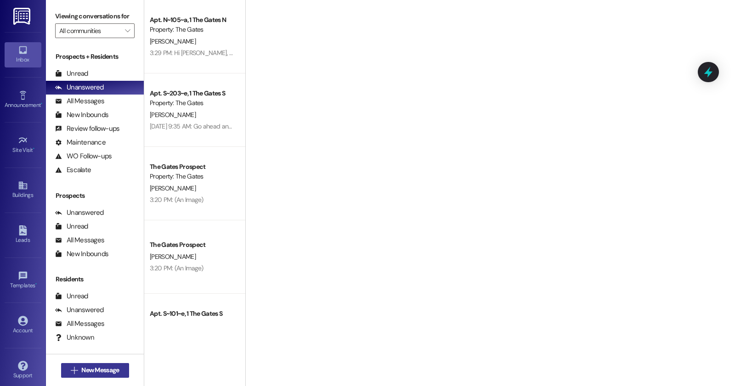
click at [90, 373] on span "New Message" at bounding box center [100, 371] width 38 height 10
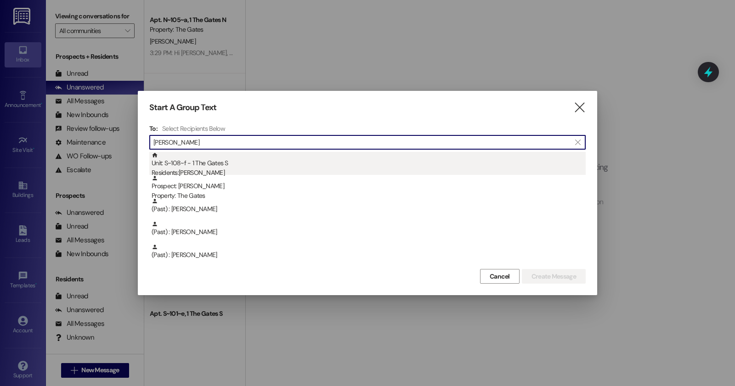
type input "[PERSON_NAME]"
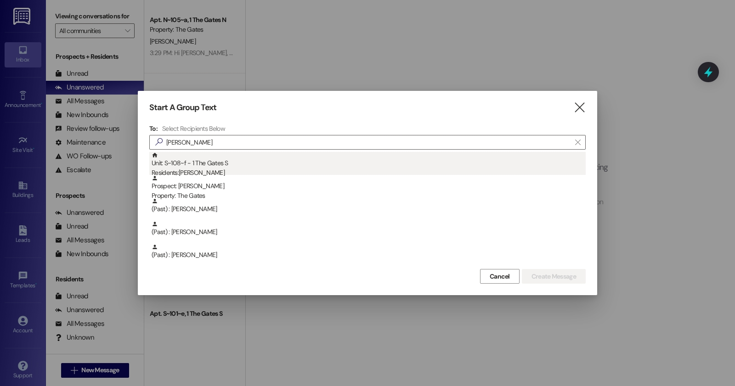
click at [259, 173] on div "Residents: [PERSON_NAME]" at bounding box center [369, 173] width 434 height 10
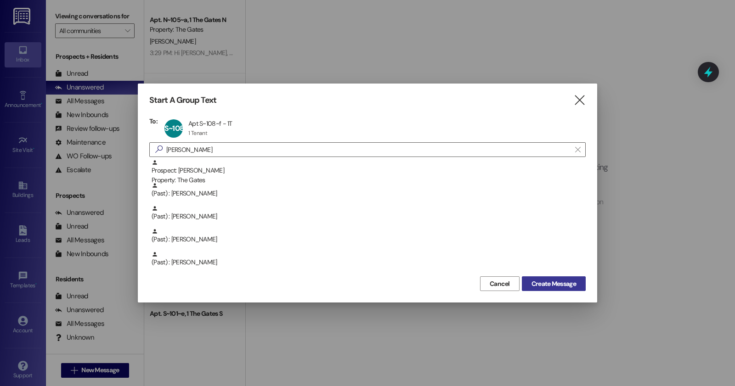
click at [580, 278] on button "Create Message" at bounding box center [554, 284] width 64 height 15
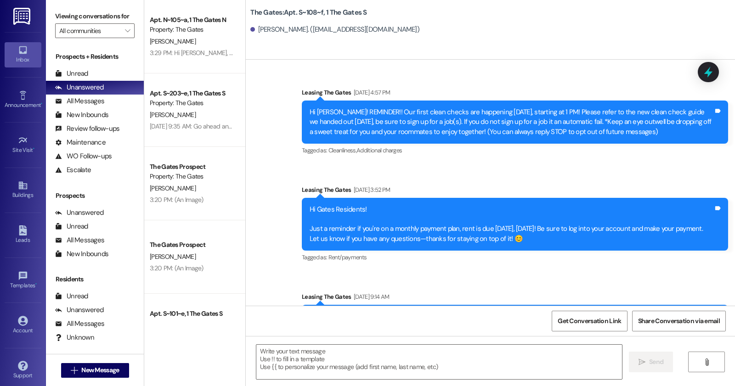
scroll to position [2982, 0]
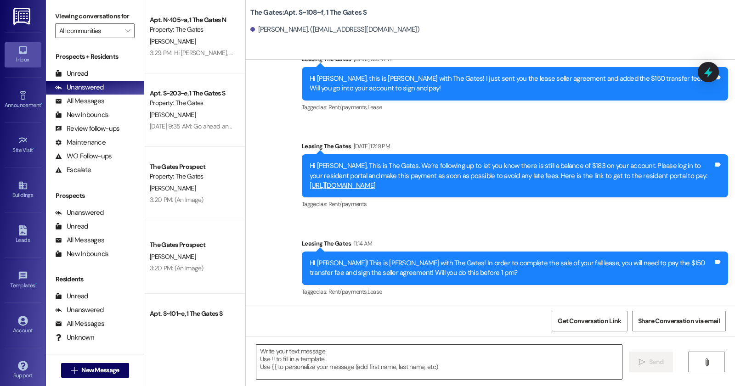
click at [310, 373] on textarea at bounding box center [439, 362] width 366 height 34
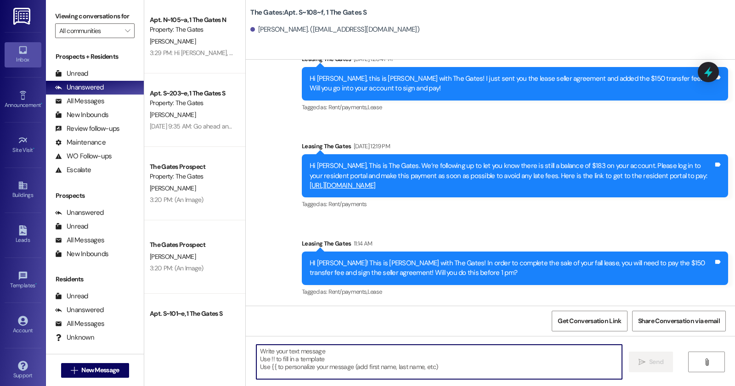
paste textarea "Hello [PERSON_NAME], this is [PERSON_NAME], the Community Manager at The Gates.…"
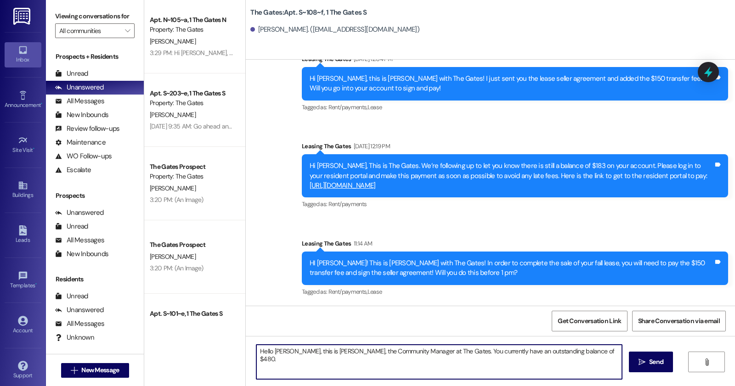
drag, startPoint x: 288, startPoint y: 354, endPoint x: 271, endPoint y: 357, distance: 16.8
click at [271, 357] on textarea "Hello [PERSON_NAME], this is [PERSON_NAME], the Community Manager at The Gates.…" at bounding box center [439, 362] width 366 height 34
click at [579, 350] on textarea "Hello [PERSON_NAME], this is [PERSON_NAME], the Community Manager at The Gates.…" at bounding box center [439, 362] width 366 height 34
click at [598, 355] on textarea "Hello [PERSON_NAME], this is [PERSON_NAME], the Community Manager at The Gates.…" at bounding box center [439, 362] width 366 height 34
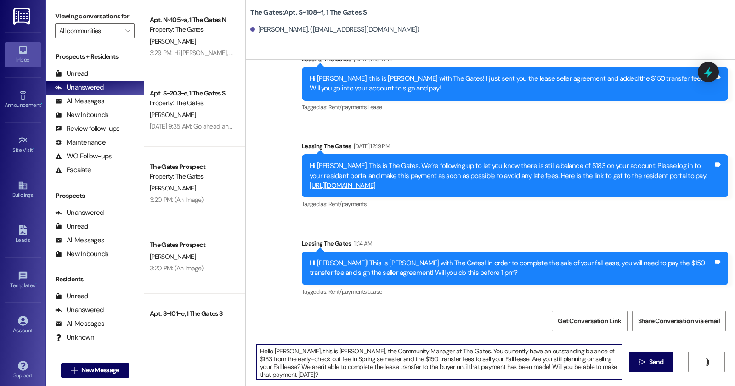
click at [483, 358] on textarea "Hello [PERSON_NAME], this is [PERSON_NAME], the Community Manager at The Gates.…" at bounding box center [439, 362] width 366 height 34
click at [340, 373] on textarea "Hello [PERSON_NAME], this is [PERSON_NAME], the Community Manager at The Gates.…" at bounding box center [439, 362] width 366 height 34
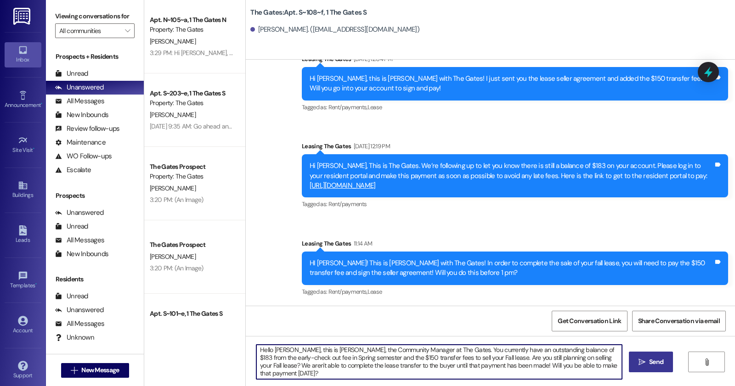
type textarea "Hello [PERSON_NAME], this is [PERSON_NAME], the Community Manager at The Gates.…"
click at [665, 353] on button " Send" at bounding box center [651, 362] width 45 height 21
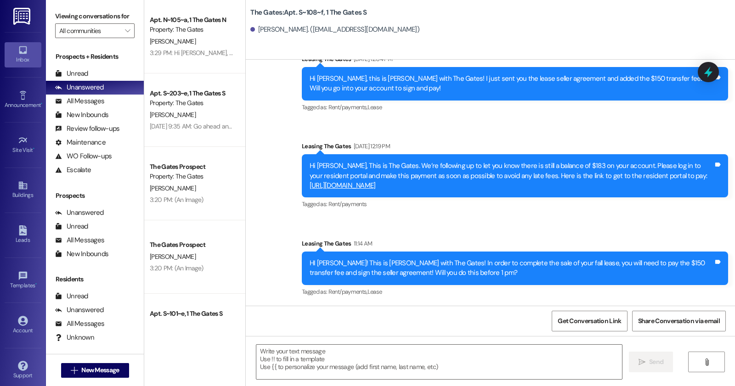
scroll to position [0, 0]
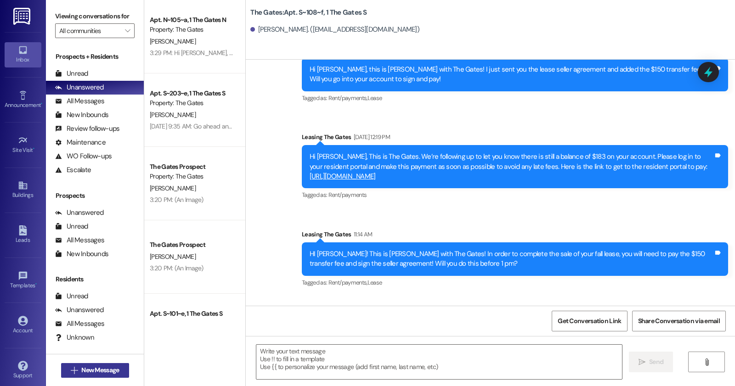
click at [98, 364] on button " New Message" at bounding box center [95, 370] width 68 height 15
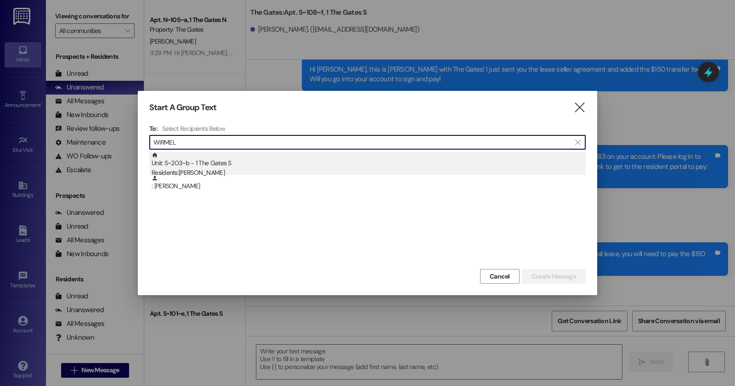
type input "WIRMEL"
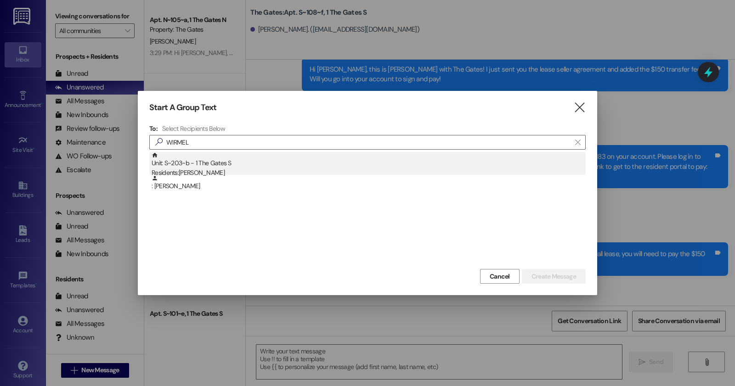
click at [290, 155] on div "Unit: S~203~b - 1 The Gates S Residents: [PERSON_NAME]" at bounding box center [369, 165] width 434 height 26
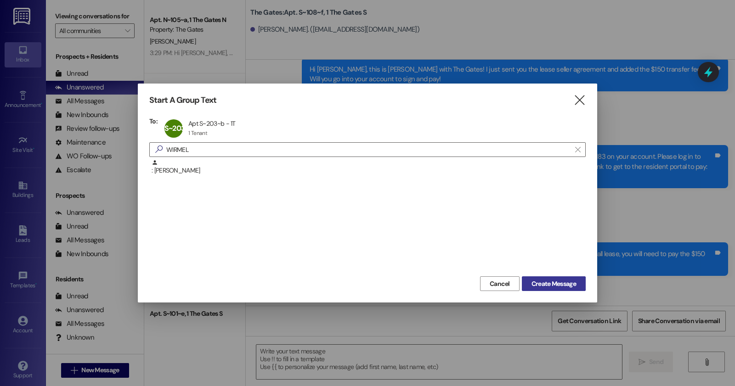
click at [536, 277] on button "Create Message" at bounding box center [554, 284] width 64 height 15
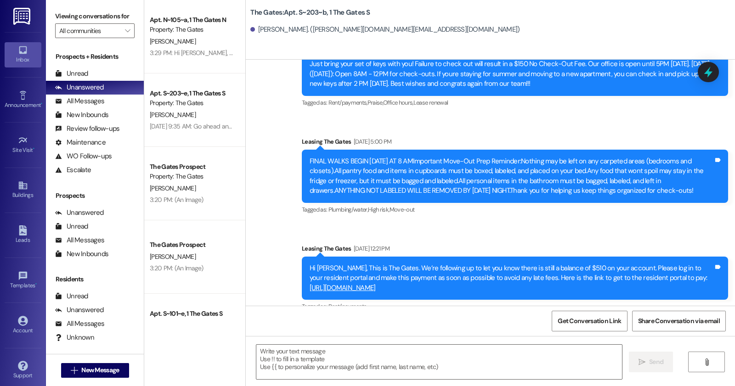
scroll to position [13990, 0]
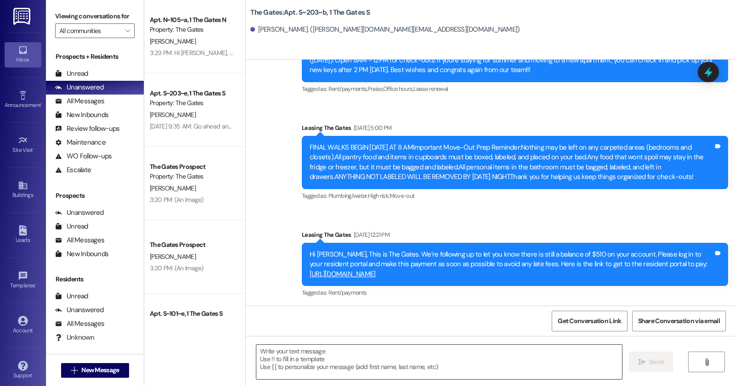
click at [343, 363] on textarea at bounding box center [439, 362] width 366 height 34
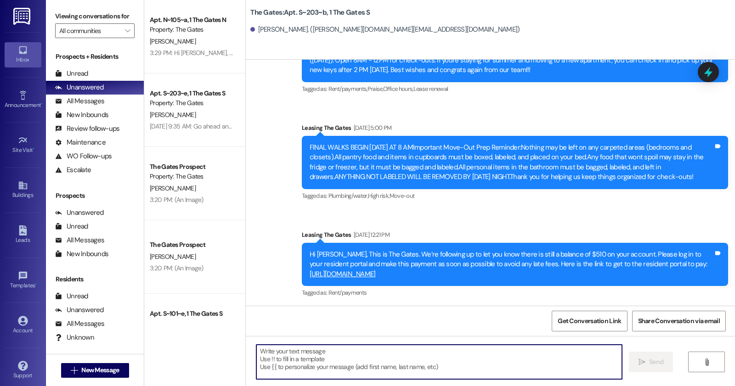
paste textarea "Hi [PERSON_NAME], this is The Gates Management. A $26 balance remains on your r…"
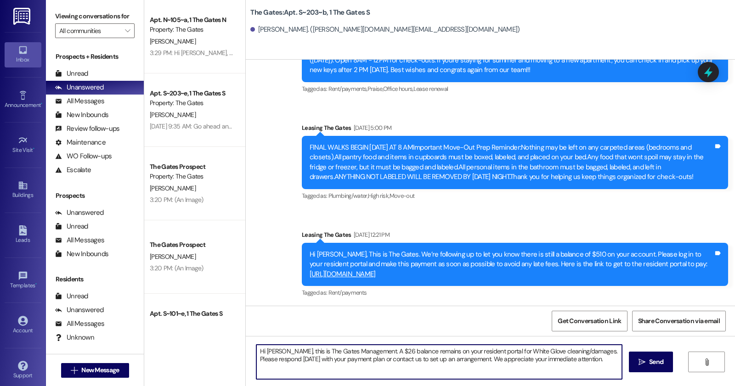
click at [380, 348] on textarea "Hi [PERSON_NAME], this is The Gates Management. A $26 balance remains on your r…" at bounding box center [439, 362] width 366 height 34
click at [382, 348] on textarea "Hi [PERSON_NAME], this is The Gates Management. A $26 balance remains on your r…" at bounding box center [439, 362] width 366 height 34
click at [585, 352] on textarea "Hi [PERSON_NAME], this is The Gates Management. A $510 balance remains on your …" at bounding box center [439, 362] width 366 height 34
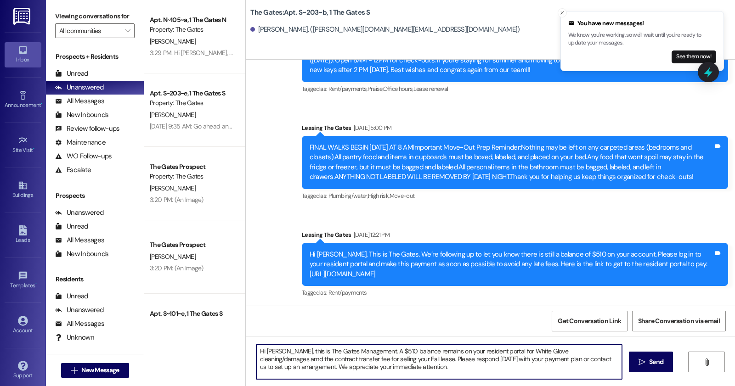
click at [377, 363] on textarea "Hi [PERSON_NAME], this is The Gates Management. A $510 balance remains on your …" at bounding box center [439, 362] width 366 height 34
click at [377, 361] on textarea "Hi [PERSON_NAME], this is The Gates Management. A $510 balance remains on your …" at bounding box center [439, 362] width 366 height 34
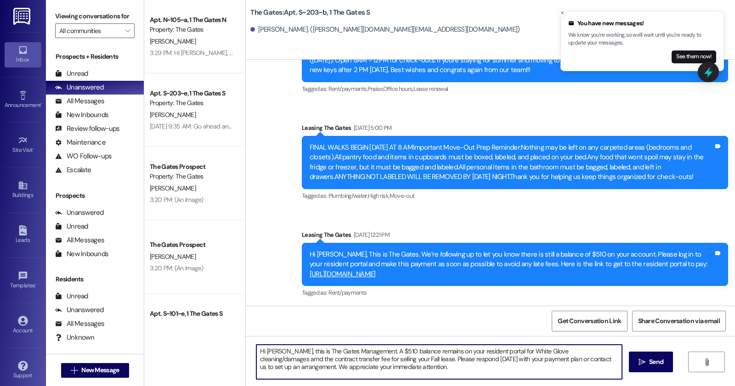
click at [377, 361] on textarea "Hi [PERSON_NAME], this is The Gates Management. A $510 balance remains on your …" at bounding box center [439, 362] width 366 height 34
click at [378, 363] on textarea "Hi [PERSON_NAME], this is The Gates Management. A $510 balance remains on your …" at bounding box center [439, 362] width 366 height 34
drag, startPoint x: 370, startPoint y: 366, endPoint x: 235, endPoint y: 341, distance: 137.8
click at [235, 341] on div "Apt. N~105~a, 1 The Gates N Property: The Gates [PERSON_NAME] 3:29 PM: Hi [PERS…" at bounding box center [439, 193] width 591 height 386
click at [283, 362] on textarea "Hi [PERSON_NAME], this is The Gates Management. A $510 balance remains on your …" at bounding box center [439, 362] width 366 height 34
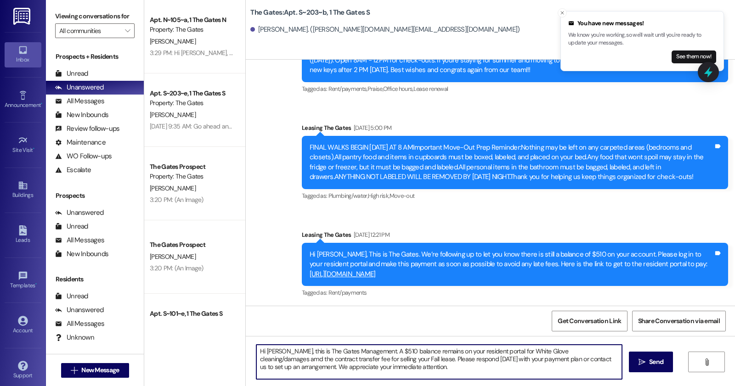
drag, startPoint x: 280, startPoint y: 353, endPoint x: 265, endPoint y: 349, distance: 15.6
click at [265, 348] on textarea "Hi [PERSON_NAME], this is The Gates Management. A $510 balance remains on your …" at bounding box center [439, 362] width 366 height 34
click at [375, 367] on textarea "Hi [PERSON_NAME], this is The Gates Management. A $510 balance remains on your …" at bounding box center [439, 362] width 366 height 34
click at [379, 349] on textarea "Hi [PERSON_NAME], this is The Gates Management. A $510 balance remains on your …" at bounding box center [439, 362] width 366 height 34
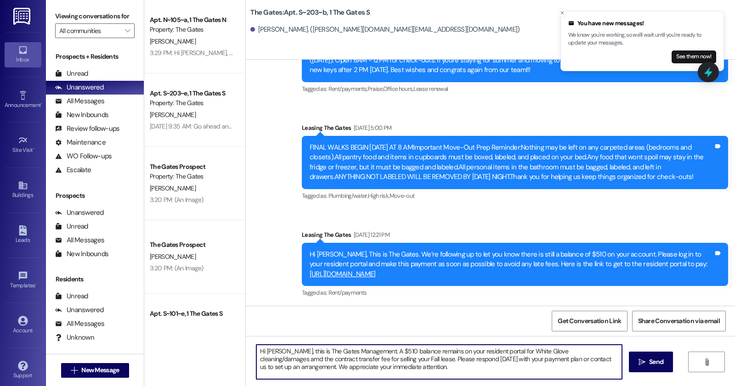
click at [379, 349] on textarea "Hi [PERSON_NAME], this is The Gates Management. A $510 balance remains on your …" at bounding box center [439, 362] width 366 height 34
type textarea "Hi [PERSON_NAME], this is The Gates Management. A $510 balance remains on your …"
click at [653, 363] on span "Send" at bounding box center [656, 362] width 14 height 10
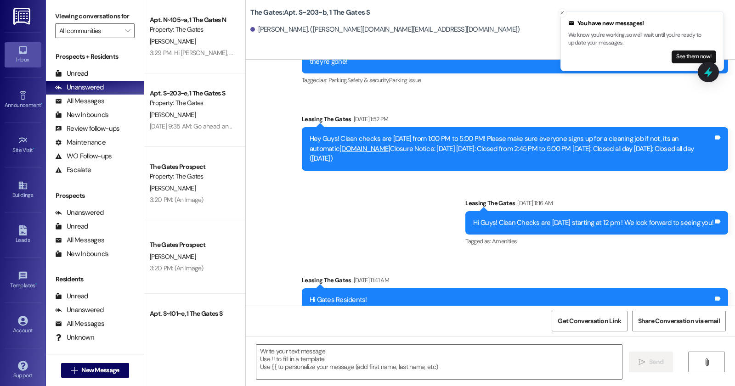
scroll to position [14074, 0]
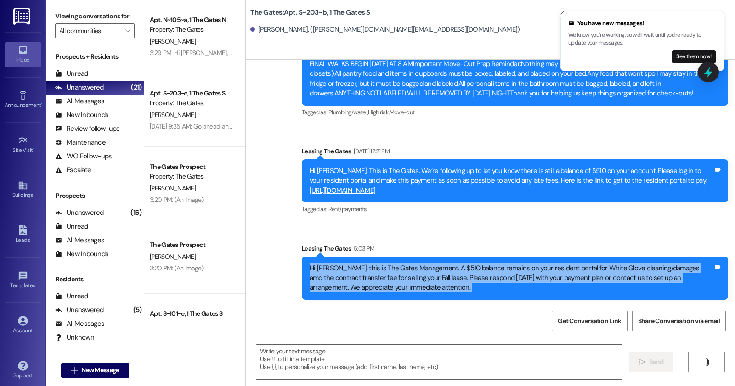
drag, startPoint x: 305, startPoint y: 270, endPoint x: 461, endPoint y: 331, distance: 167.7
click at [461, 331] on div "Sent via SMS Leasing The Gates [DATE] 12:05 PM Hey [PERSON_NAME], this is [PERS…" at bounding box center [490, 253] width 489 height 386
copy div "Hi [PERSON_NAME], this is The Gates Management. A $510 balance remains on your …"
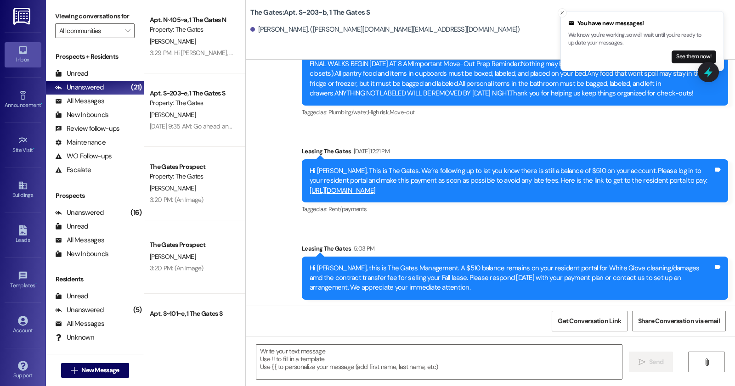
click at [559, 6] on div "The Gates: Apt. S~203~b, 1 The Gates S [PERSON_NAME]. ([PERSON_NAME][DOMAIN_NAM…" at bounding box center [492, 20] width 485 height 37
click at [559, 10] on icon "Close toast" at bounding box center [562, 13] width 6 height 6
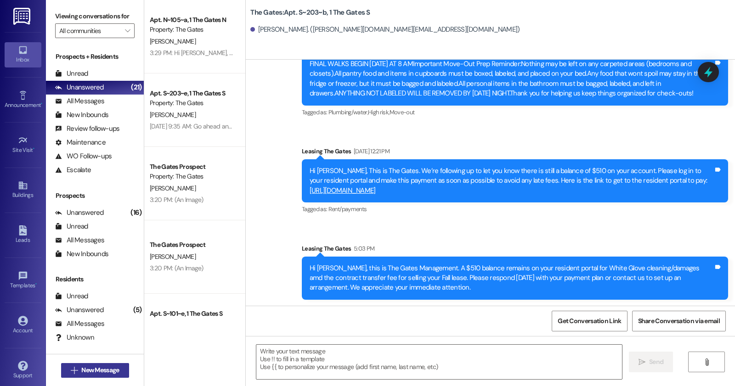
click at [90, 371] on span "New Message" at bounding box center [100, 371] width 38 height 10
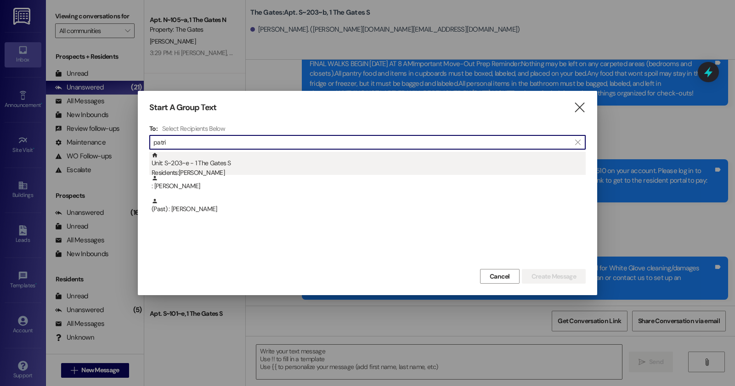
type input "patri"
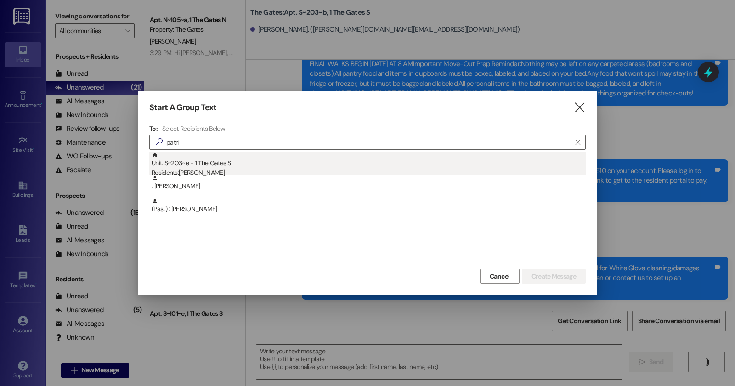
click at [216, 168] on div "Unit: S~203~e - 1 The Gates S Residents: [PERSON_NAME]" at bounding box center [369, 165] width 434 height 26
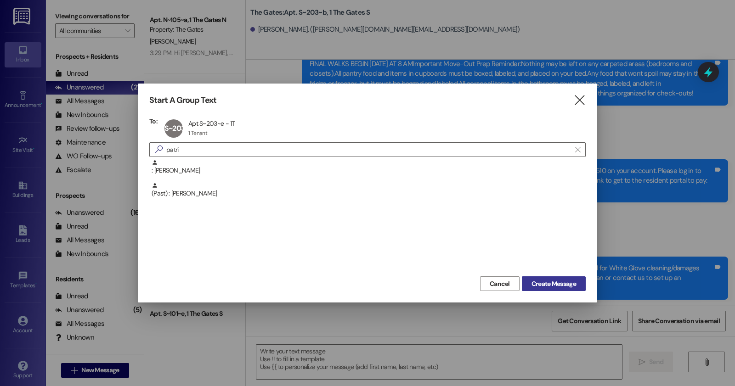
click at [563, 283] on span "Create Message" at bounding box center [553, 284] width 45 height 10
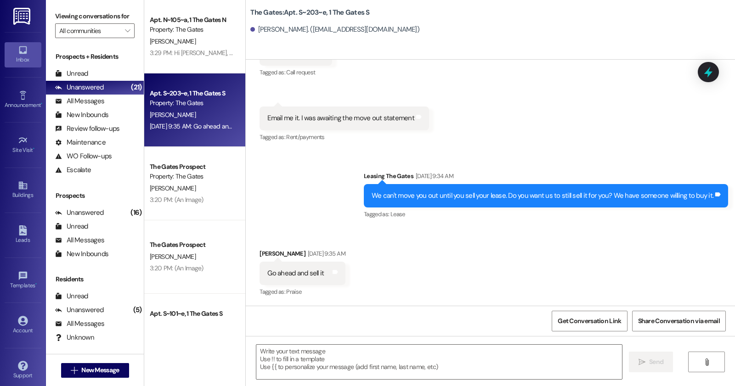
scroll to position [48242, 0]
click at [495, 361] on textarea at bounding box center [439, 362] width 366 height 34
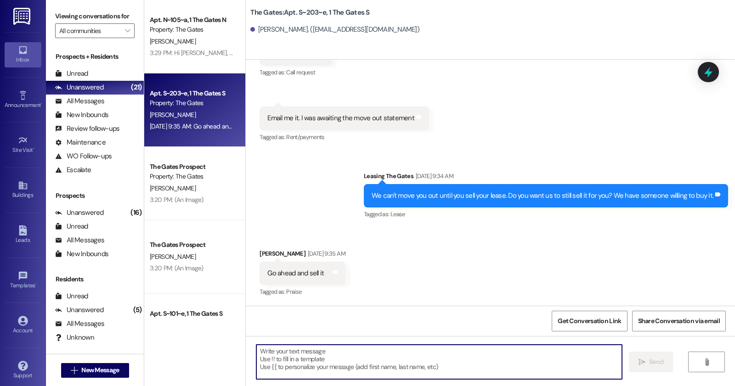
paste textarea "Hello [PERSON_NAME], this is [PERSON_NAME], the Community Manager at The Gates.…"
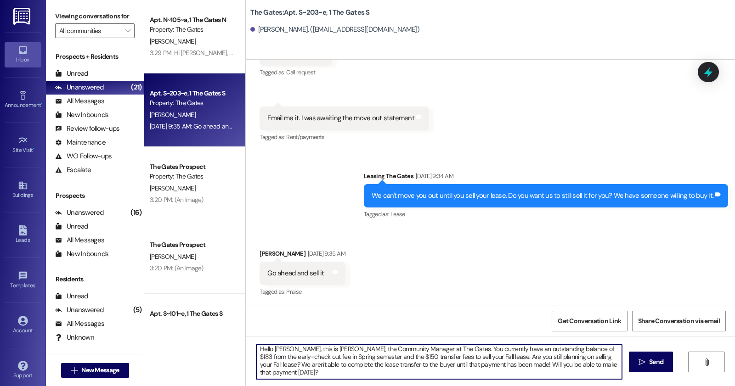
scroll to position [0, 0]
drag, startPoint x: 292, startPoint y: 352, endPoint x: 272, endPoint y: 348, distance: 19.6
click at [272, 348] on textarea "Hello [PERSON_NAME], this is [PERSON_NAME], the Community Manager at The Gates.…" at bounding box center [439, 362] width 366 height 34
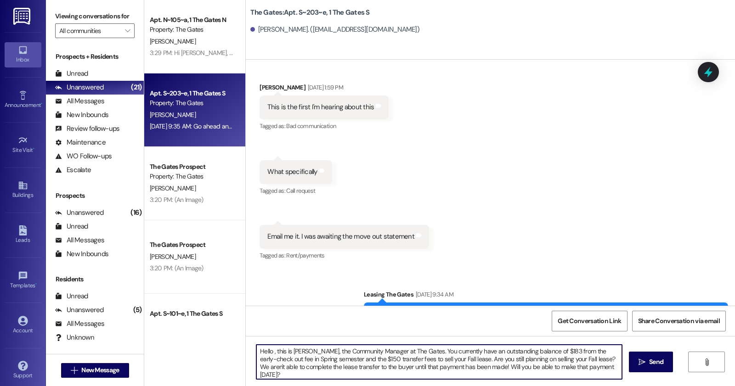
scroll to position [48242, 0]
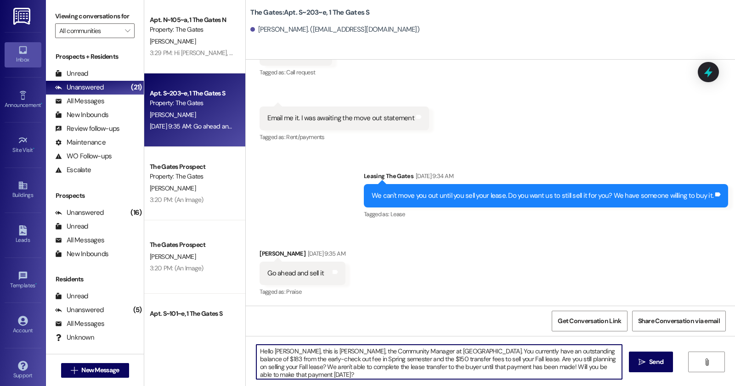
click at [358, 362] on textarea "Hello [PERSON_NAME], this is [PERSON_NAME], the Community Manager at [GEOGRAPHI…" at bounding box center [439, 362] width 366 height 34
drag, startPoint x: 315, startPoint y: 358, endPoint x: 590, endPoint y: 341, distance: 275.7
click at [590, 341] on div "Hello [PERSON_NAME], this is [PERSON_NAME], the Community Manager at [GEOGRAPHI…" at bounding box center [490, 370] width 489 height 69
click at [314, 356] on textarea "Hello [PERSON_NAME], this is [PERSON_NAME], the Community Manager at [GEOGRAPHI…" at bounding box center [439, 362] width 366 height 34
drag, startPoint x: 316, startPoint y: 359, endPoint x: 642, endPoint y: 342, distance: 326.6
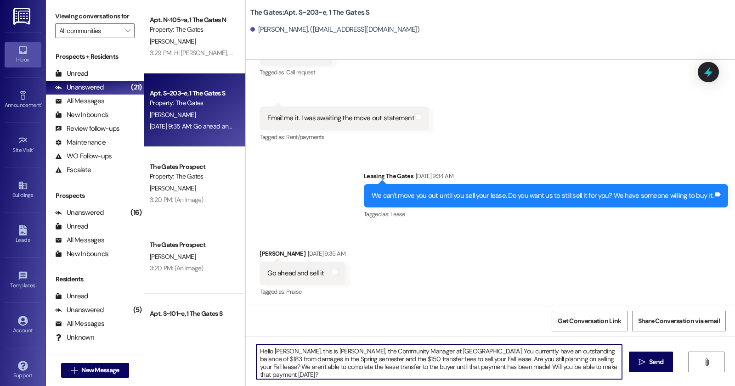
click at [642, 342] on div "Hello [PERSON_NAME], this is [PERSON_NAME], the Community Manager at [GEOGRAPHI…" at bounding box center [490, 370] width 489 height 69
click at [570, 376] on textarea "Hello [PERSON_NAME], this is [PERSON_NAME], the Community Manager at [GEOGRAPHI…" at bounding box center [439, 362] width 366 height 34
drag, startPoint x: 291, startPoint y: 350, endPoint x: 403, endPoint y: 346, distance: 112.6
click at [403, 346] on textarea "Hello [PERSON_NAME], this is [PERSON_NAME], the Community Manager at [GEOGRAPHI…" at bounding box center [439, 362] width 366 height 34
click at [320, 354] on textarea "Hello [PERSON_NAME], this is t at The Gates. You currently have an outstanding …" at bounding box center [439, 362] width 366 height 34
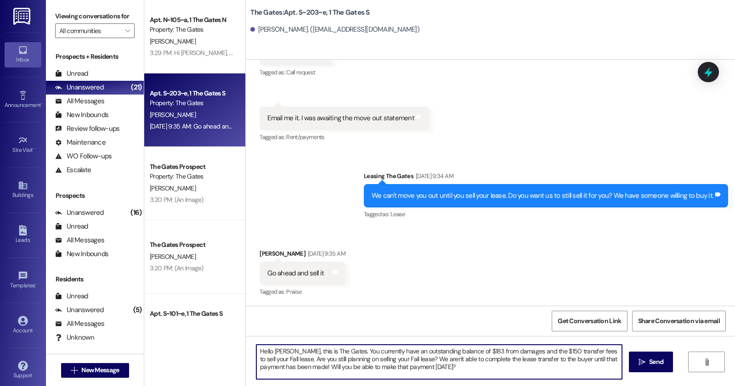
click at [492, 367] on textarea "Hello [PERSON_NAME], this is The Gates. You currently have an outstanding balan…" at bounding box center [439, 362] width 366 height 34
drag, startPoint x: 453, startPoint y: 370, endPoint x: 223, endPoint y: 336, distance: 233.1
click at [223, 336] on div "Apt. N~105~a, 1 The Gates N Property: The Gates [PERSON_NAME] 3:29 PM: Hi [PERS…" at bounding box center [439, 193] width 591 height 386
type textarea "Hello [PERSON_NAME], this is The Gates. You currently have an outstanding balan…"
click at [641, 363] on icon "" at bounding box center [641, 362] width 7 height 7
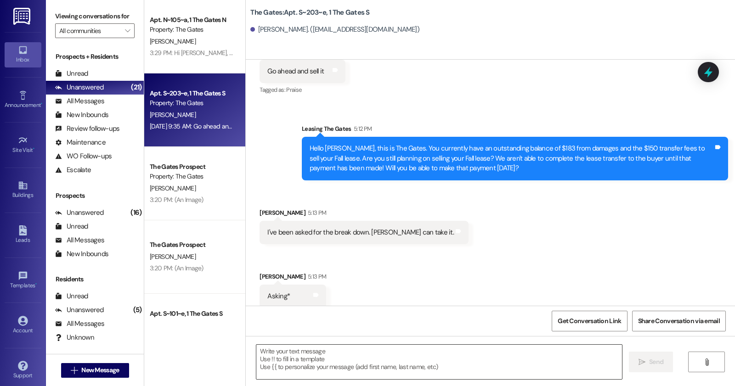
scroll to position [48390, 0]
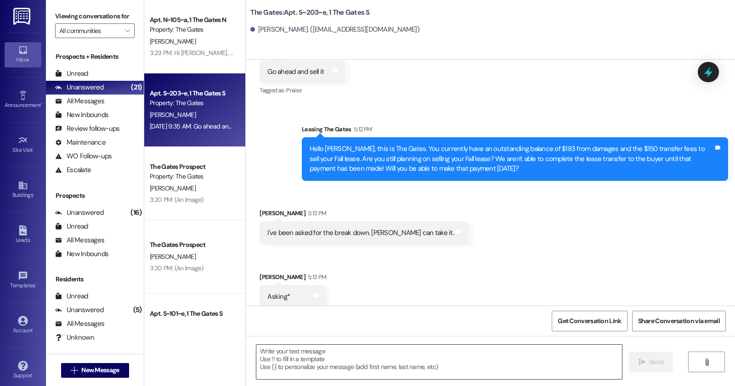
click at [449, 348] on textarea at bounding box center [439, 362] width 366 height 34
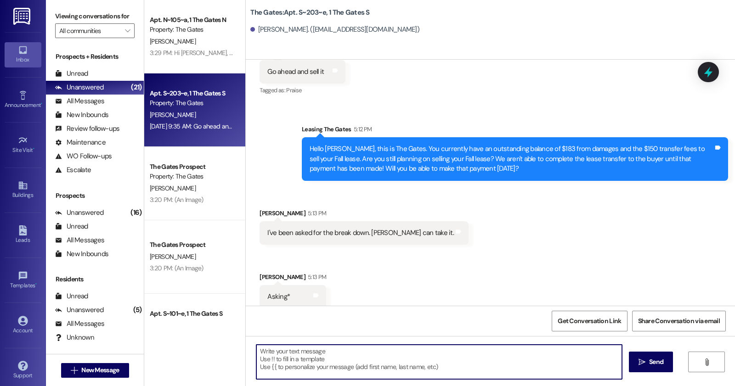
type textarea "O"
type textarea "For the damage charge?"
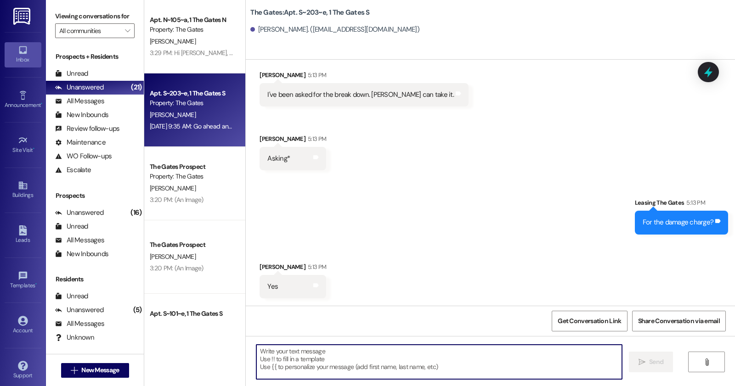
scroll to position [48582, 0]
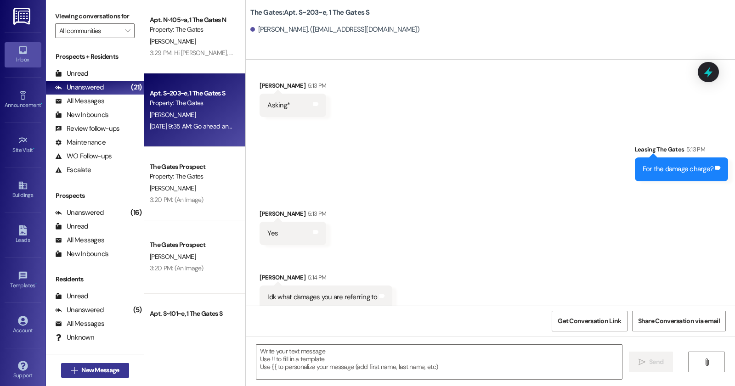
click at [120, 372] on button " New Message" at bounding box center [95, 370] width 68 height 15
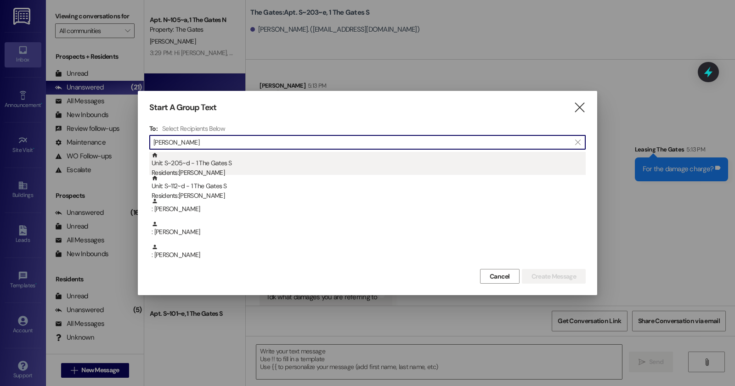
type input "[PERSON_NAME]"
click at [263, 161] on div "Unit: S~205~d - 1 The Gates S Residents: [PERSON_NAME]" at bounding box center [369, 165] width 434 height 26
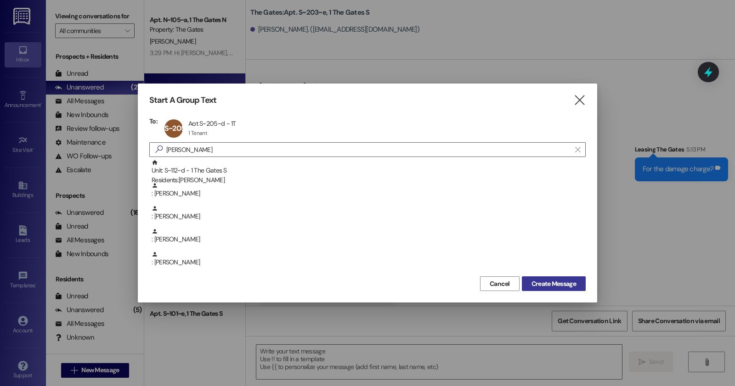
click at [569, 288] on span "Create Message" at bounding box center [553, 284] width 45 height 10
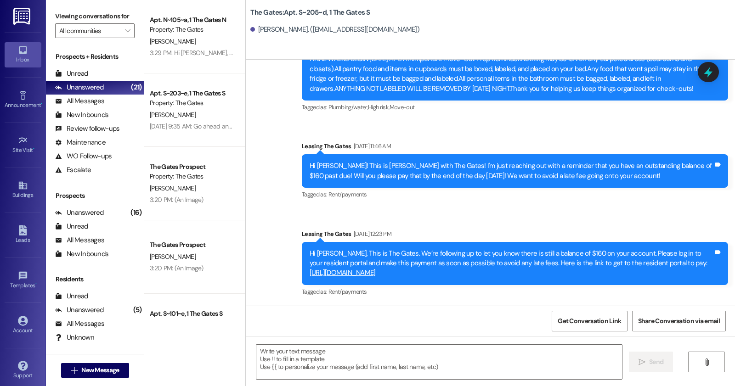
scroll to position [6306, 0]
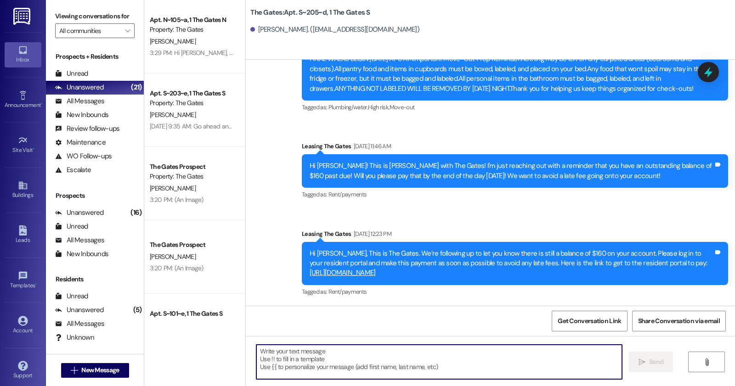
click at [375, 364] on textarea at bounding box center [439, 362] width 366 height 34
click at [369, 362] on textarea at bounding box center [439, 362] width 366 height 34
paste textarea "Hello [PERSON_NAME], this is [PERSON_NAME], the Community Manager at The Gates.…"
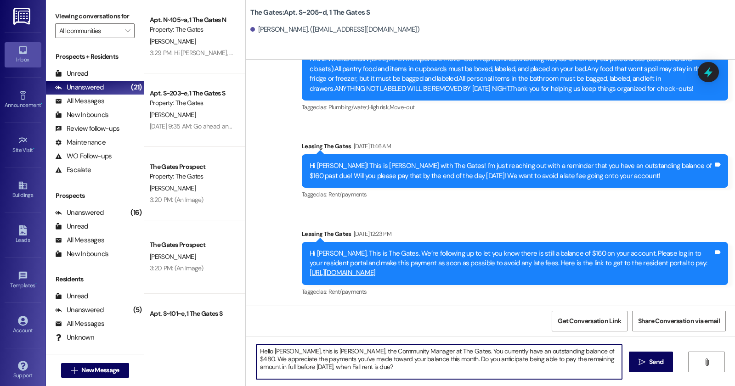
drag, startPoint x: 287, startPoint y: 348, endPoint x: 272, endPoint y: 349, distance: 15.2
click at [272, 349] on textarea "Hello [PERSON_NAME], this is [PERSON_NAME], the Community Manager at The Gates.…" at bounding box center [439, 362] width 366 height 34
click at [576, 349] on textarea "Hello [PERSON_NAME], this is [PERSON_NAME], the Community Manager at The Gates.…" at bounding box center [439, 362] width 366 height 34
click at [454, 368] on textarea "Hello [PERSON_NAME], this is [PERSON_NAME], the Community Manager at The Gates.…" at bounding box center [439, 362] width 366 height 34
drag, startPoint x: 417, startPoint y: 359, endPoint x: 575, endPoint y: 341, distance: 159.5
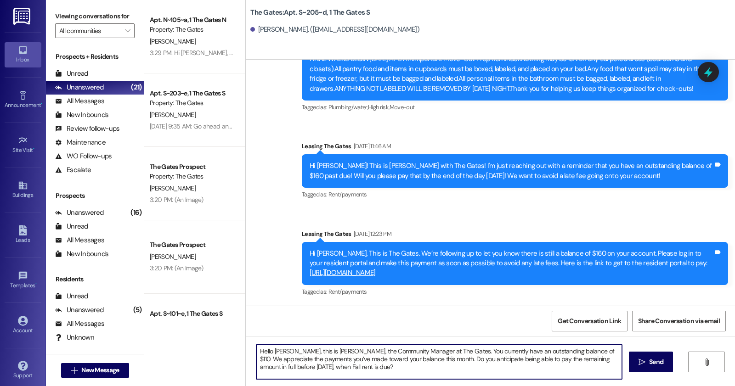
click at [575, 341] on div "Hello [PERSON_NAME], this is [PERSON_NAME], the Community Manager at The Gates.…" at bounding box center [490, 370] width 489 height 69
click at [569, 360] on textarea "Hello [PERSON_NAME], this is [PERSON_NAME], the Community Manager at The Gates.…" at bounding box center [439, 362] width 366 height 34
click at [573, 352] on textarea "Hello [PERSON_NAME], this is [PERSON_NAME], the Community Manager at The Gates.…" at bounding box center [439, 362] width 366 height 34
click at [503, 361] on textarea "Hello [PERSON_NAME], this is [PERSON_NAME], the Community Manager at The Gates.…" at bounding box center [439, 362] width 366 height 34
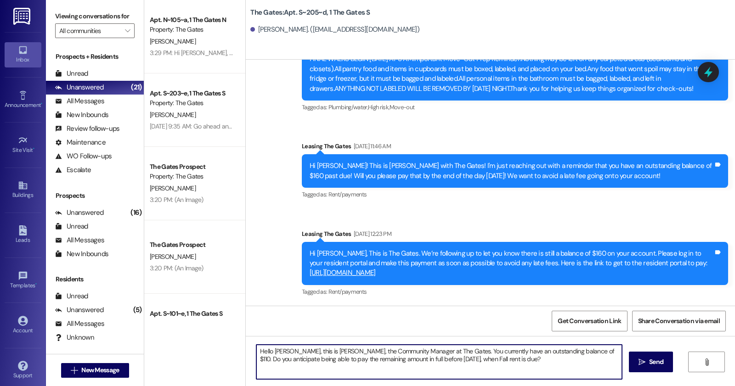
click at [503, 361] on textarea "Hello [PERSON_NAME], this is [PERSON_NAME], the Community Manager at The Gates.…" at bounding box center [439, 362] width 366 height 34
type textarea "Hello [PERSON_NAME], this is [PERSON_NAME], the Community Manager at The Gates.…"
click at [645, 360] on span " Send" at bounding box center [651, 362] width 29 height 10
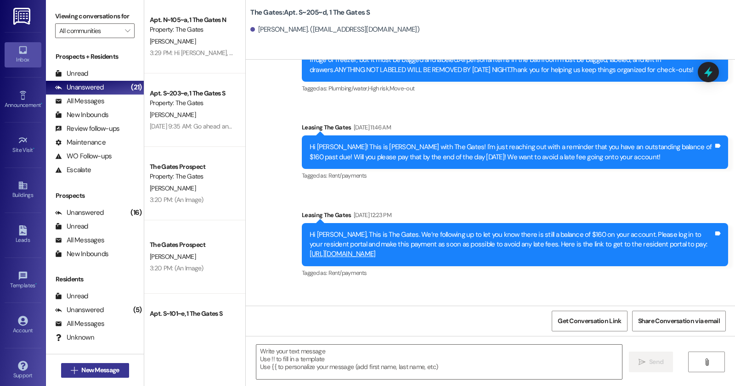
click at [69, 372] on span " New Message" at bounding box center [95, 371] width 52 height 10
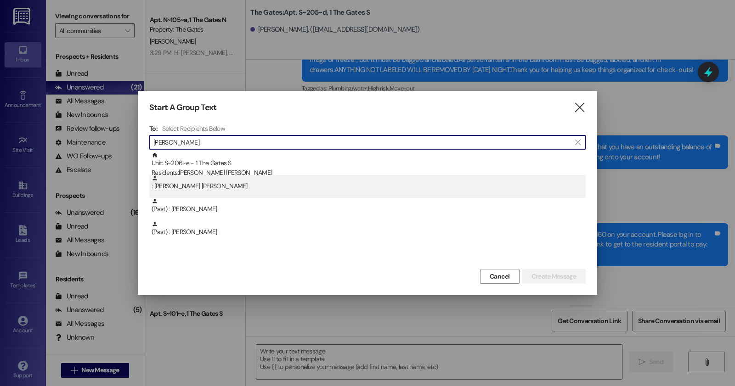
type input "[PERSON_NAME]"
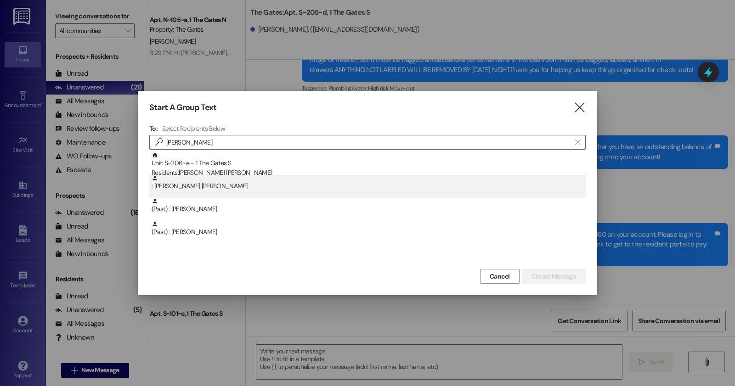
click at [259, 177] on div ": [PERSON_NAME] [PERSON_NAME]" at bounding box center [369, 183] width 434 height 16
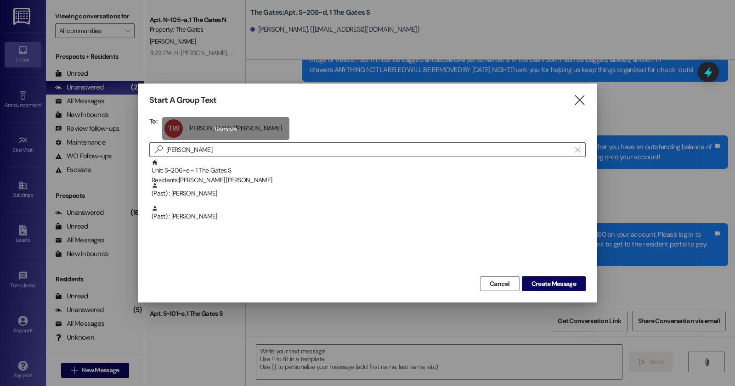
click at [199, 123] on div "[PERSON_NAME] [PERSON_NAME] [PERSON_NAME] click to remove" at bounding box center [225, 128] width 127 height 23
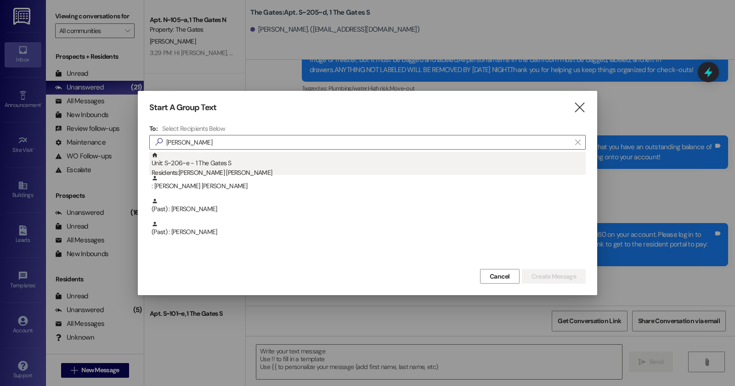
click at [194, 162] on div "Unit: S~206~e - 1 The Gates S Residents: [PERSON_NAME] [PERSON_NAME]" at bounding box center [369, 165] width 434 height 26
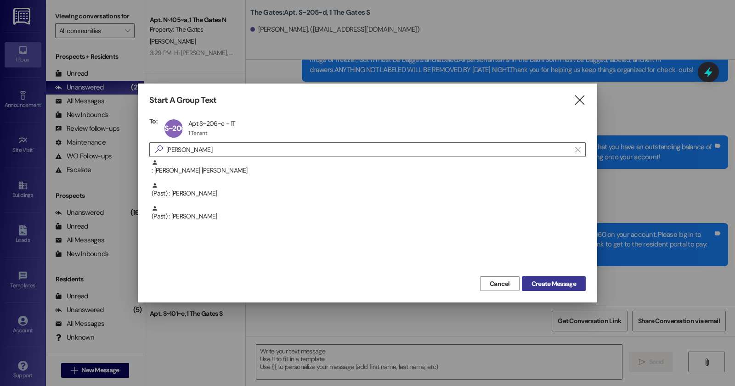
click at [540, 285] on span "Create Message" at bounding box center [553, 284] width 45 height 10
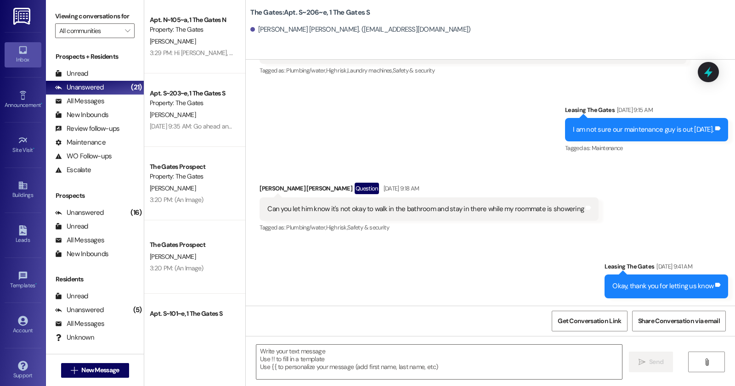
scroll to position [45777, 0]
click at [322, 366] on textarea at bounding box center [439, 362] width 366 height 34
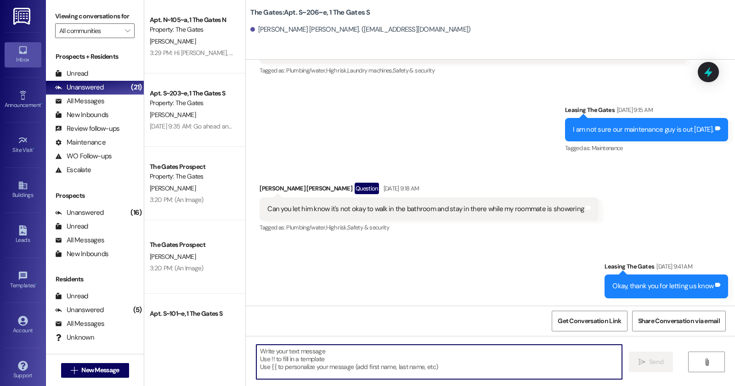
paste textarea "Hello [PERSON_NAME], this is [PERSON_NAME], the Community Manager at The Gates.…"
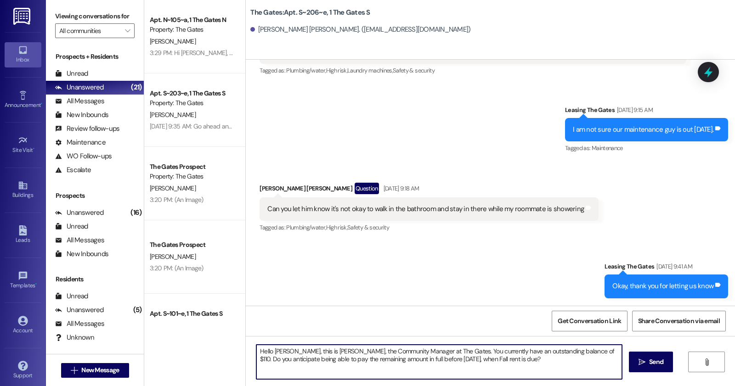
drag, startPoint x: 289, startPoint y: 353, endPoint x: 272, endPoint y: 352, distance: 17.0
click at [272, 352] on textarea "Hello [PERSON_NAME], this is [PERSON_NAME], the Community Manager at The Gates.…" at bounding box center [439, 362] width 366 height 34
click at [572, 351] on textarea "Hello [PERSON_NAME], this is [PERSON_NAME], the Community Manager at The Gates.…" at bounding box center [439, 362] width 366 height 34
drag, startPoint x: 538, startPoint y: 361, endPoint x: 574, endPoint y: 348, distance: 38.5
click at [574, 348] on textarea "Hello [PERSON_NAME], this is [PERSON_NAME], the Community Manager at The Gates.…" at bounding box center [439, 362] width 366 height 34
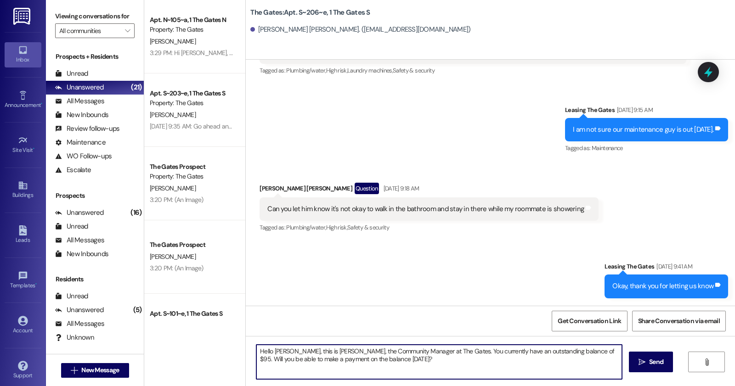
click at [458, 355] on textarea "Hello [PERSON_NAME], this is [PERSON_NAME], the Community Manager at The Gates.…" at bounding box center [439, 362] width 366 height 34
type textarea "Hello [PERSON_NAME], this is [PERSON_NAME], the Community Manager at The Gates.…"
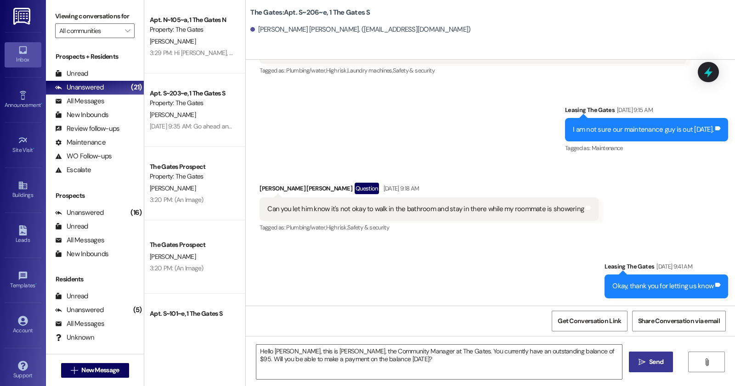
click at [653, 364] on span "Send" at bounding box center [656, 362] width 14 height 10
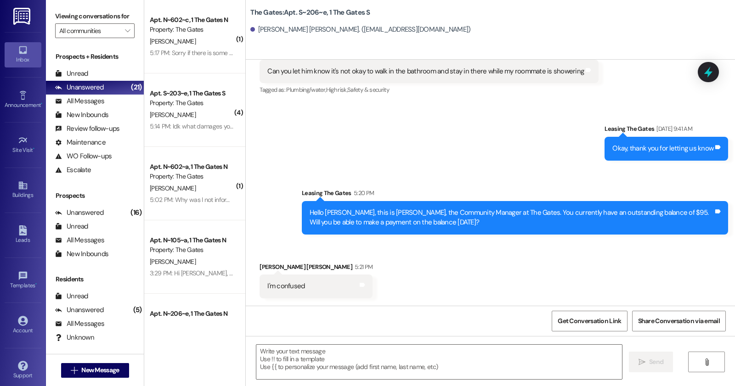
scroll to position [45915, 0]
click at [322, 341] on div " Send " at bounding box center [490, 370] width 489 height 69
click at [327, 353] on textarea at bounding box center [439, 362] width 366 height 34
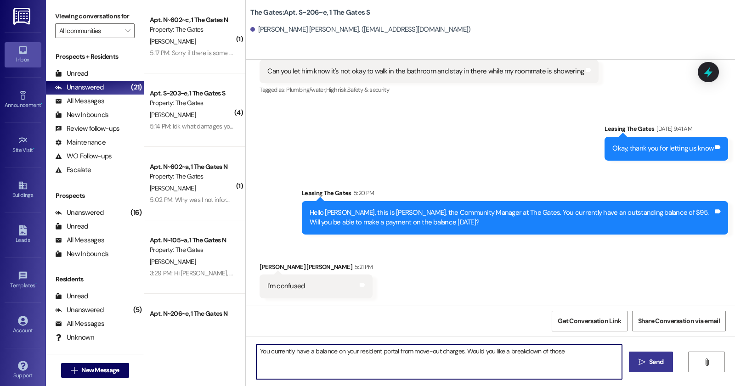
type textarea "You currently have a balance on your resident portal from move-out charges. Wou…"
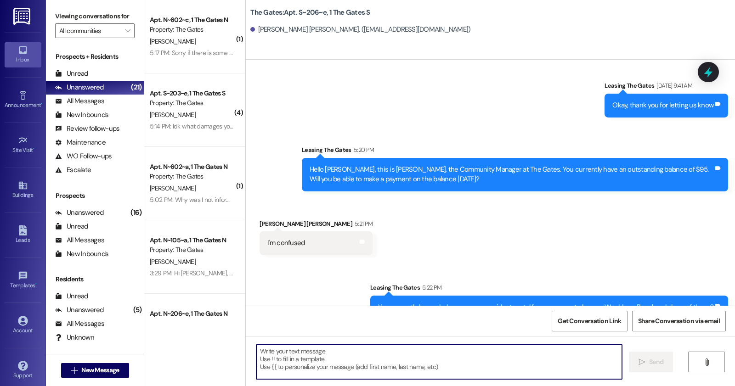
scroll to position [45979, 0]
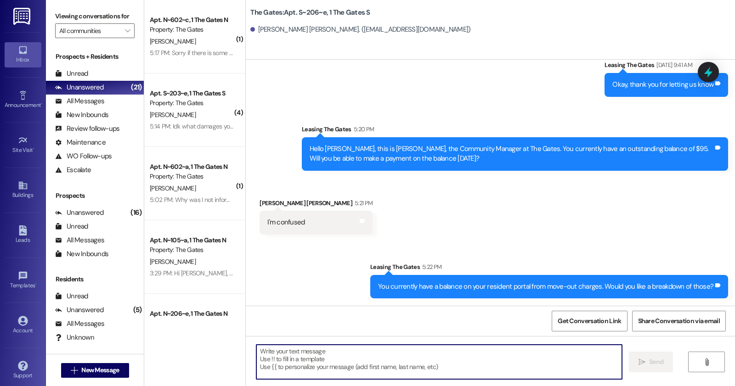
click at [345, 361] on textarea at bounding box center [439, 362] width 366 height 34
click at [122, 367] on button " New Message" at bounding box center [95, 370] width 68 height 15
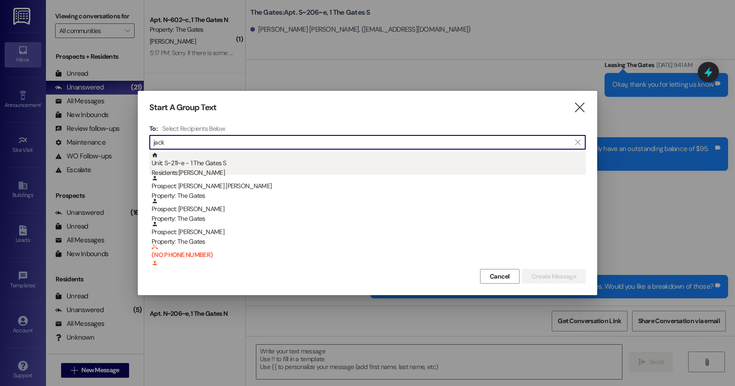
type input "jack"
click at [310, 168] on div "Residents: [PERSON_NAME]" at bounding box center [369, 173] width 434 height 10
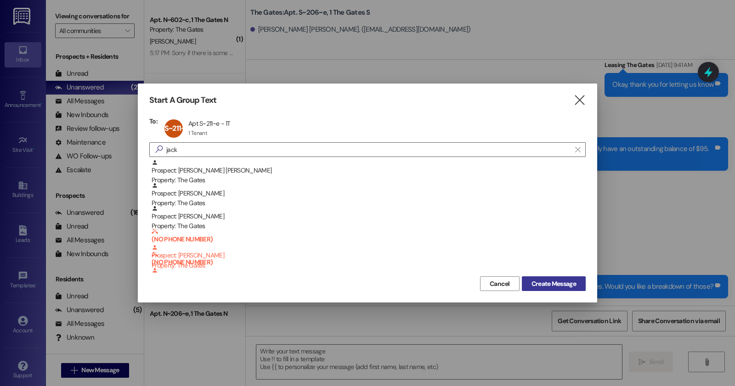
click at [550, 282] on span "Create Message" at bounding box center [553, 284] width 45 height 10
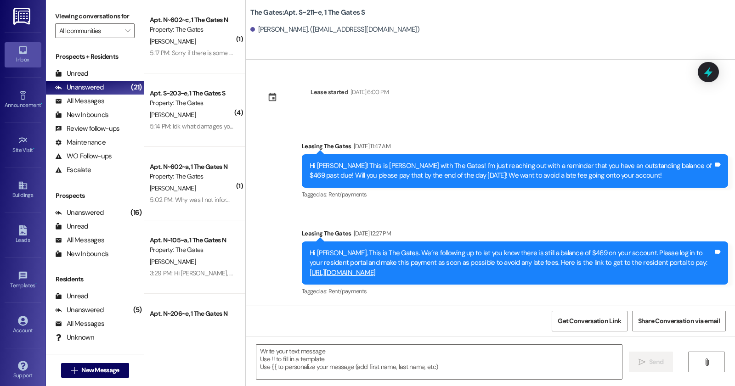
scroll to position [3257, 0]
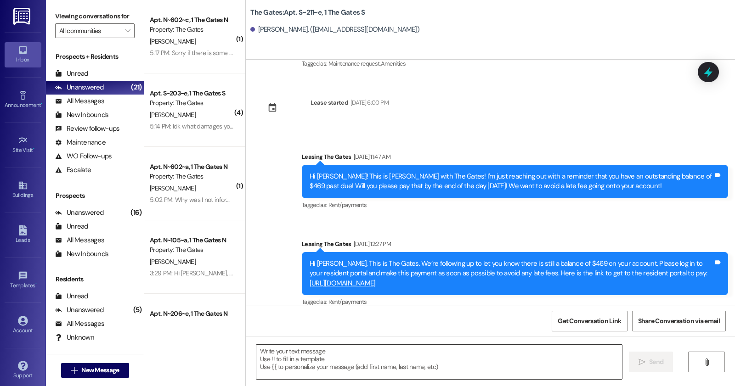
click at [357, 368] on textarea at bounding box center [439, 362] width 366 height 34
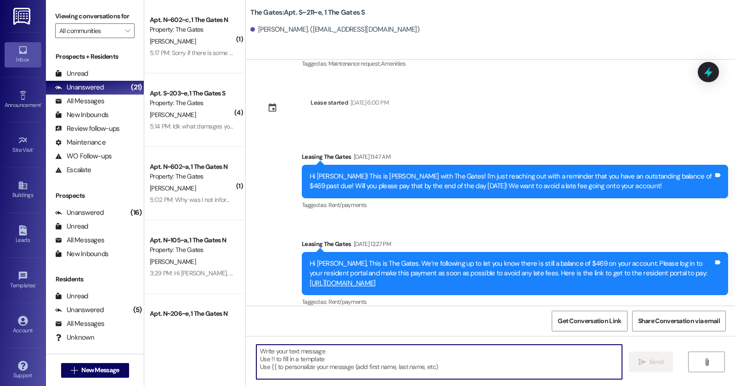
paste textarea "Hello [PERSON_NAME], this is [PERSON_NAME], the Community Manager at The Gates.…"
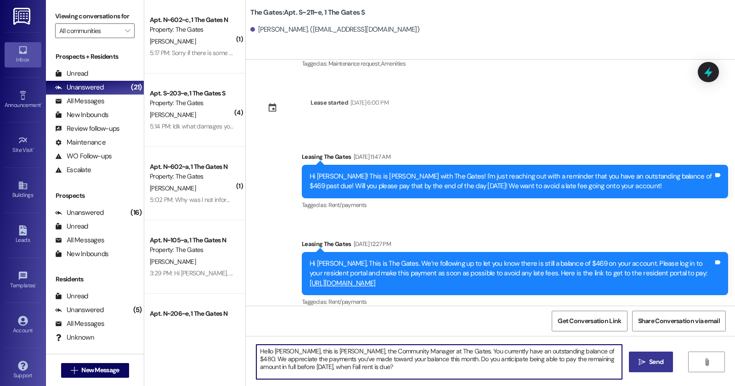
drag, startPoint x: 288, startPoint y: 350, endPoint x: 272, endPoint y: 346, distance: 16.7
click at [272, 346] on textarea "Hello [PERSON_NAME], this is [PERSON_NAME], the Community Manager at The Gates.…" at bounding box center [439, 362] width 366 height 34
click at [570, 353] on textarea "Hello [PERSON_NAME] this is [PERSON_NAME], the Community Manager at The Gates. …" at bounding box center [439, 362] width 366 height 34
drag, startPoint x: 500, startPoint y: 361, endPoint x: 296, endPoint y: 358, distance: 203.5
click at [296, 358] on textarea "Hello [PERSON_NAME] this is [PERSON_NAME], the Community Manager at The Gates. …" at bounding box center [439, 362] width 366 height 34
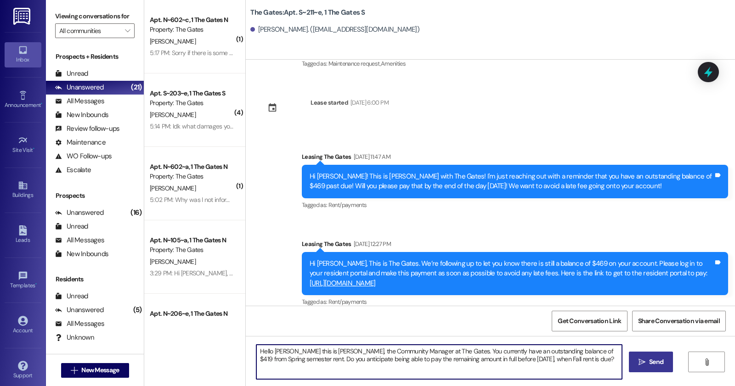
click at [465, 352] on textarea "Hello [PERSON_NAME] this is [PERSON_NAME], the Community Manager at The Gates. …" at bounding box center [439, 362] width 366 height 34
click at [466, 352] on textarea "Hello [PERSON_NAME] this is [PERSON_NAME], the Community Manager at The Gates. …" at bounding box center [439, 362] width 366 height 34
type textarea "Hello [PERSON_NAME] this is [PERSON_NAME], the Community Manager at The Gates. …"
click at [645, 366] on span " Send" at bounding box center [651, 362] width 29 height 10
